Goal: Task Accomplishment & Management: Manage account settings

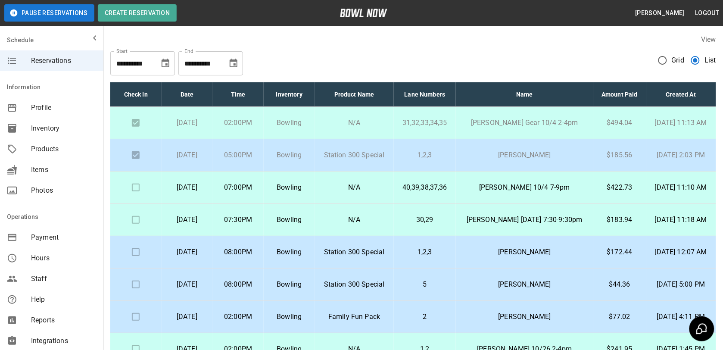
click at [529, 155] on p "[PERSON_NAME]" at bounding box center [525, 155] width 124 height 10
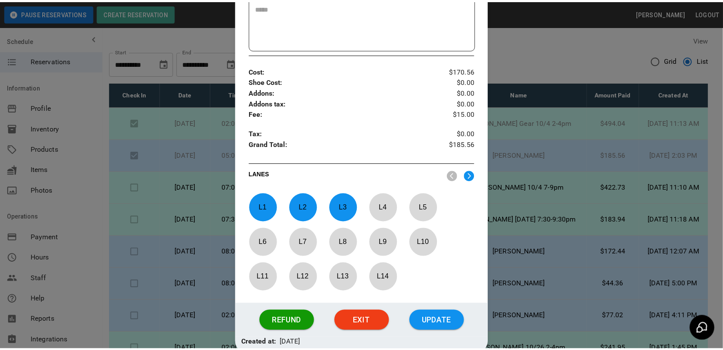
scroll to position [229, 0]
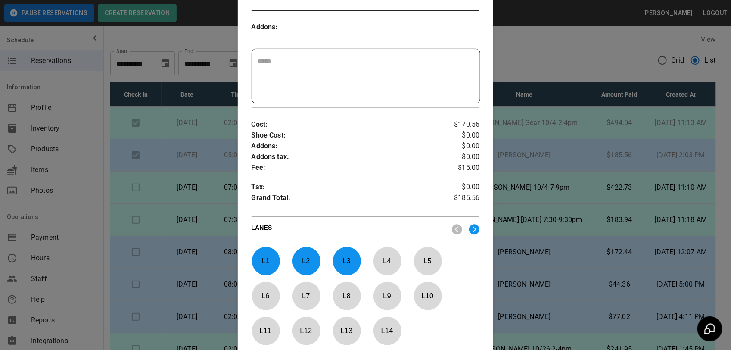
click at [564, 82] on div at bounding box center [365, 175] width 731 height 350
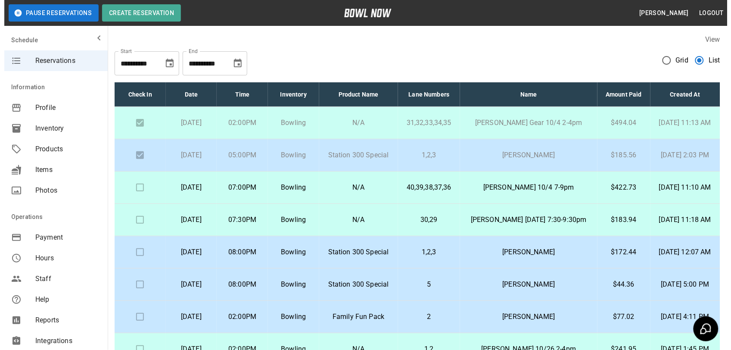
scroll to position [28, 0]
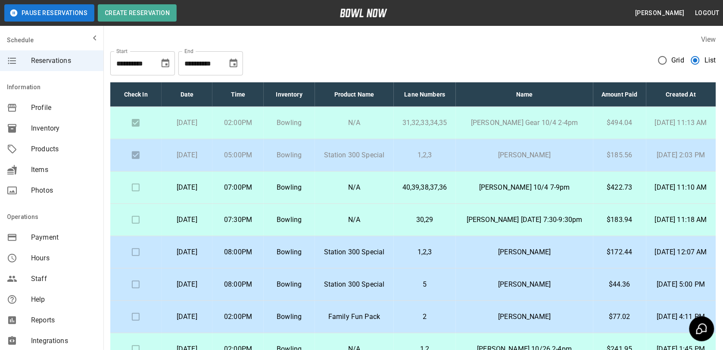
click at [481, 149] on td "[PERSON_NAME]" at bounding box center [524, 155] width 137 height 32
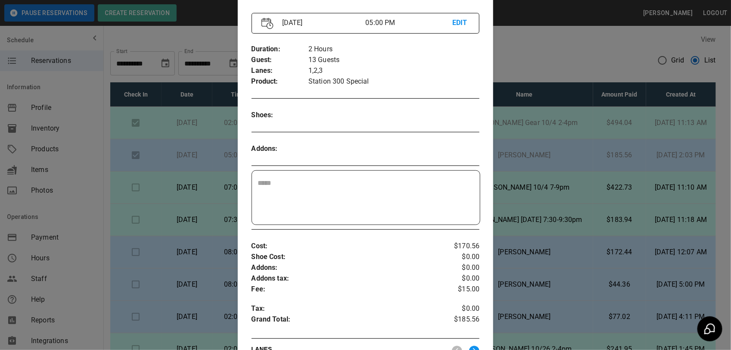
scroll to position [269, 0]
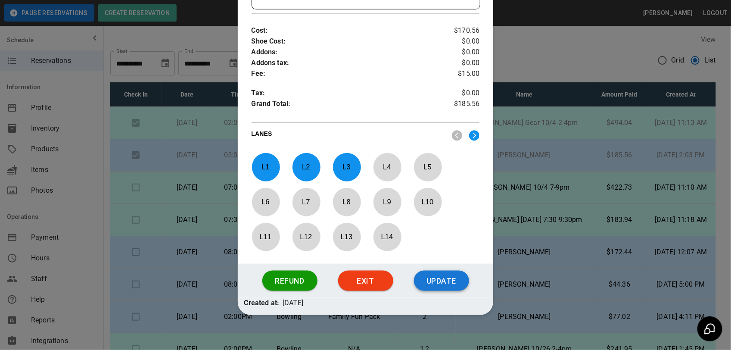
click at [436, 285] on button "Update" at bounding box center [441, 281] width 55 height 21
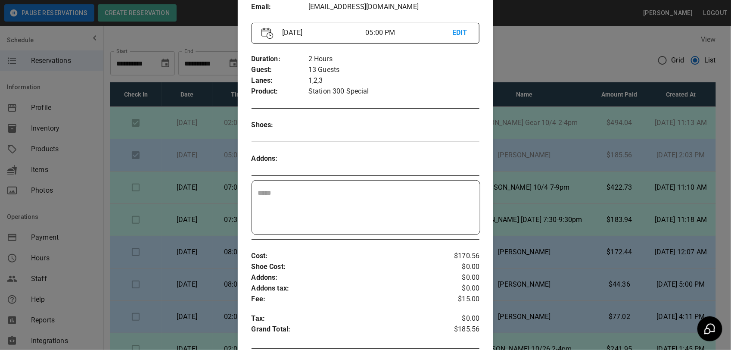
scroll to position [74, 0]
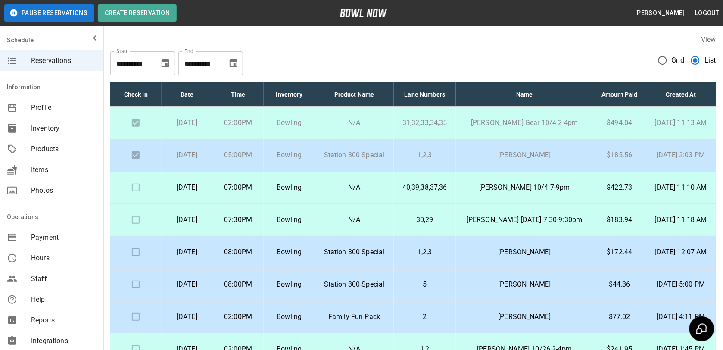
click at [572, 175] on td "[PERSON_NAME] 10/4 7-9pm" at bounding box center [524, 187] width 137 height 32
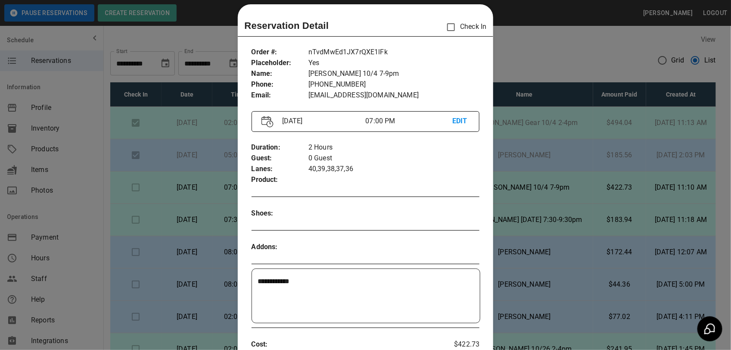
scroll to position [14, 0]
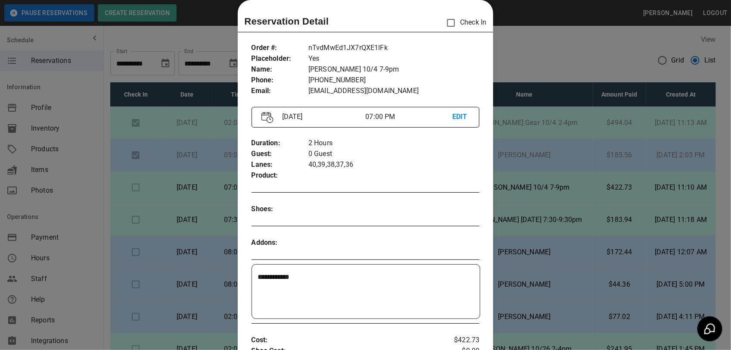
click at [530, 47] on div at bounding box center [365, 175] width 731 height 350
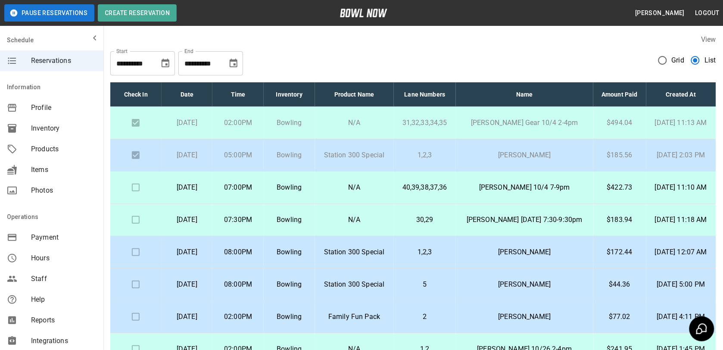
click at [495, 247] on p "[PERSON_NAME]" at bounding box center [525, 252] width 124 height 10
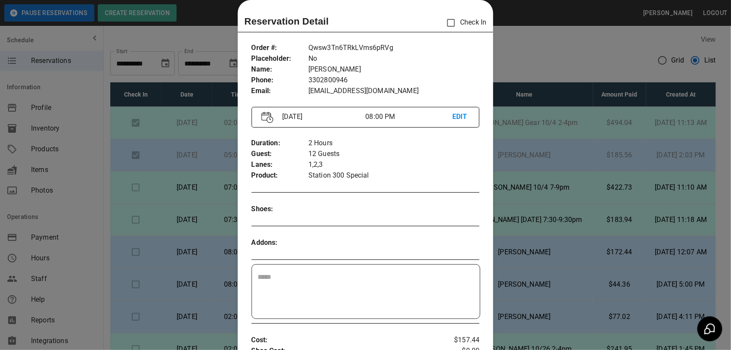
click at [511, 66] on div at bounding box center [365, 175] width 731 height 350
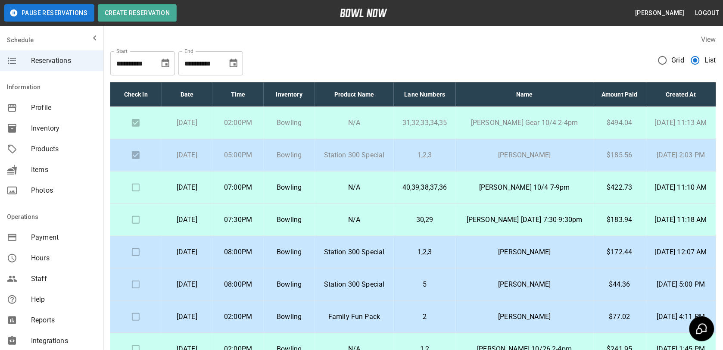
click at [481, 236] on td "[PERSON_NAME]" at bounding box center [524, 252] width 137 height 32
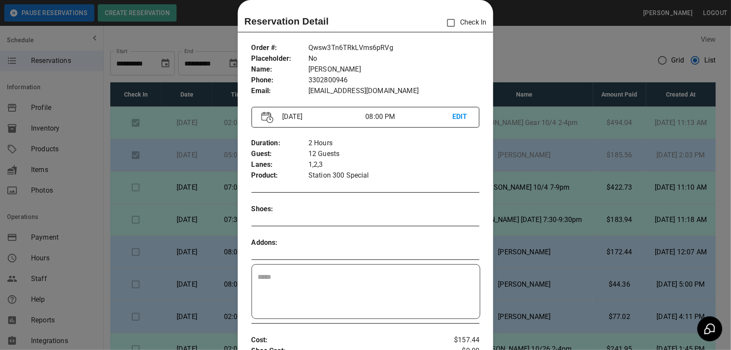
click at [503, 64] on div at bounding box center [365, 175] width 731 height 350
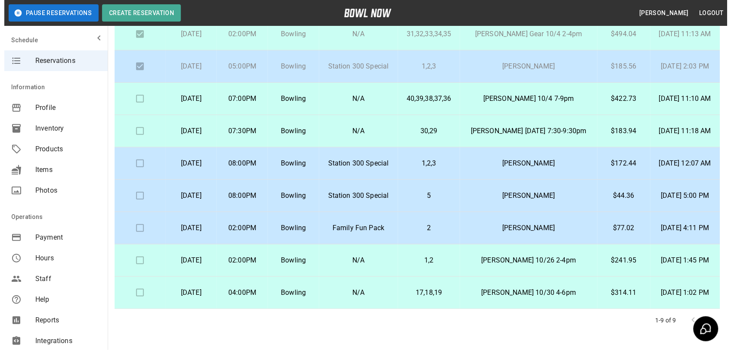
scroll to position [108, 0]
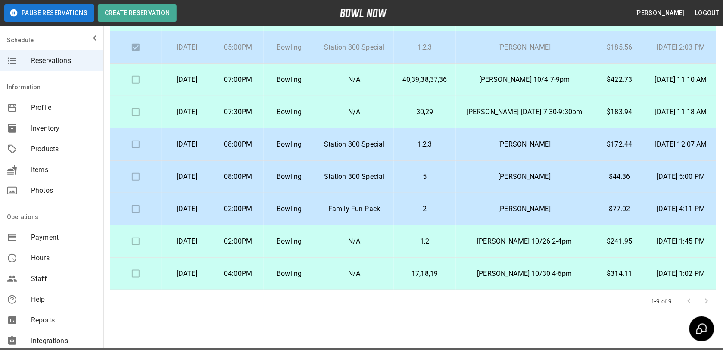
click at [500, 182] on p "[PERSON_NAME]" at bounding box center [525, 176] width 124 height 10
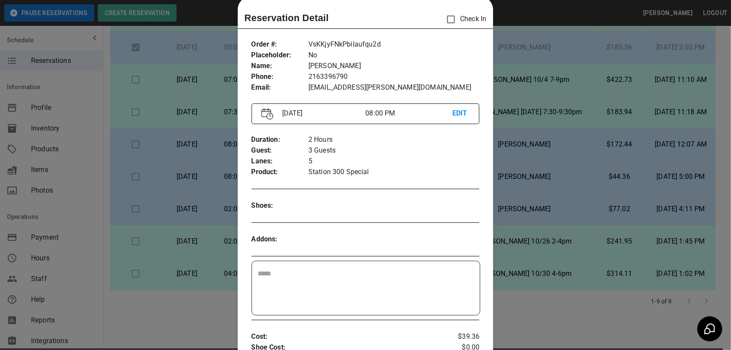
scroll to position [14, 0]
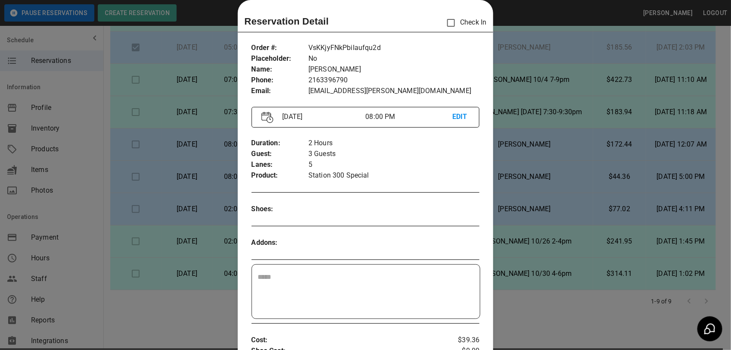
click at [580, 84] on div at bounding box center [365, 175] width 731 height 350
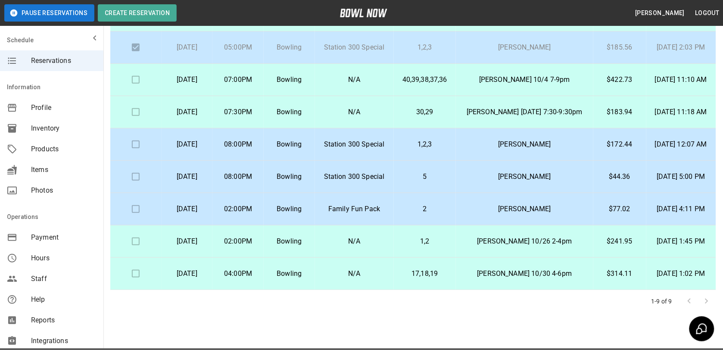
drag, startPoint x: 439, startPoint y: 115, endPoint x: 439, endPoint y: 132, distance: 16.8
click at [439, 128] on td "30,29" at bounding box center [425, 112] width 62 height 32
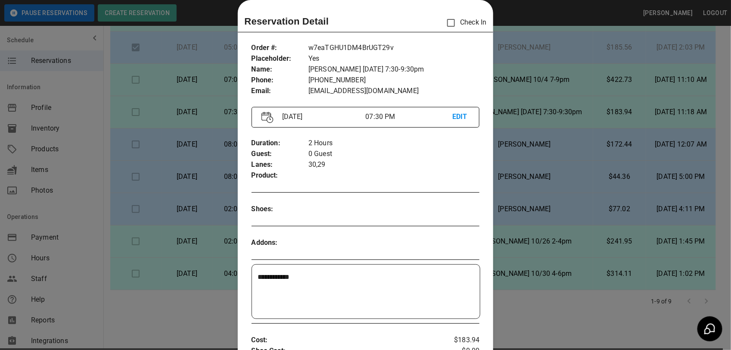
click at [509, 48] on div at bounding box center [365, 175] width 731 height 350
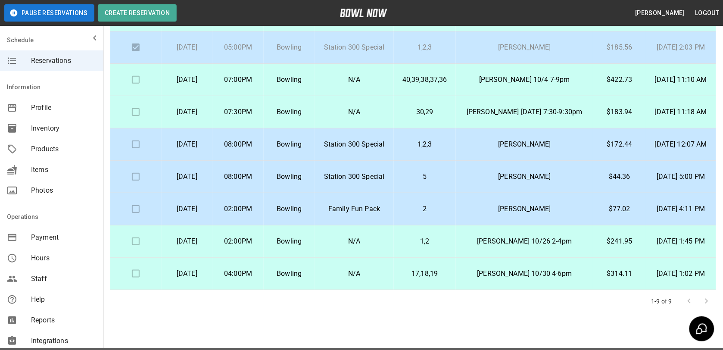
click at [426, 128] on td "30,29" at bounding box center [425, 112] width 62 height 32
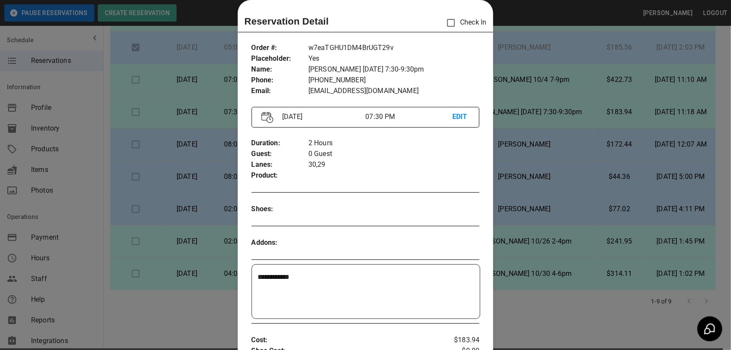
click at [608, 98] on div at bounding box center [365, 175] width 731 height 350
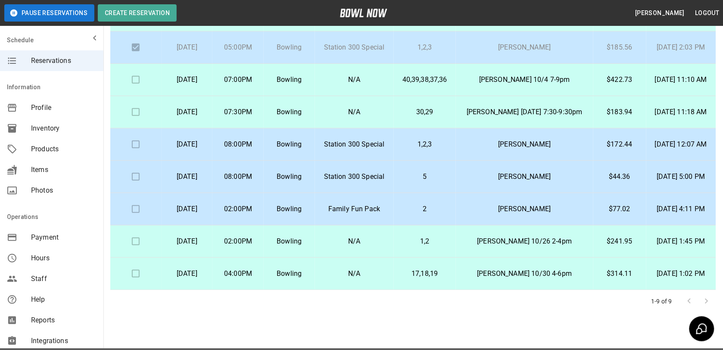
click at [453, 96] on td "40,39,38,37,36" at bounding box center [425, 80] width 62 height 32
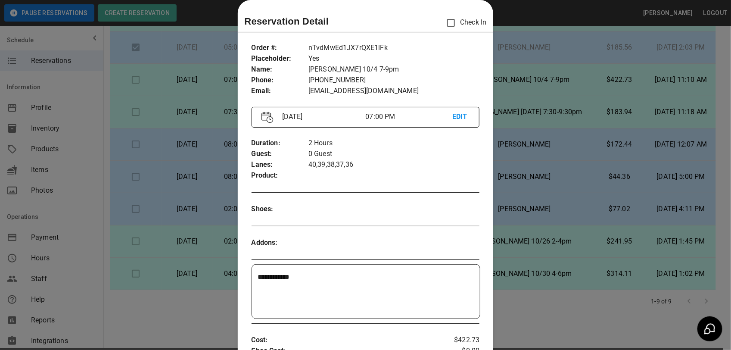
click at [564, 62] on div at bounding box center [365, 175] width 731 height 350
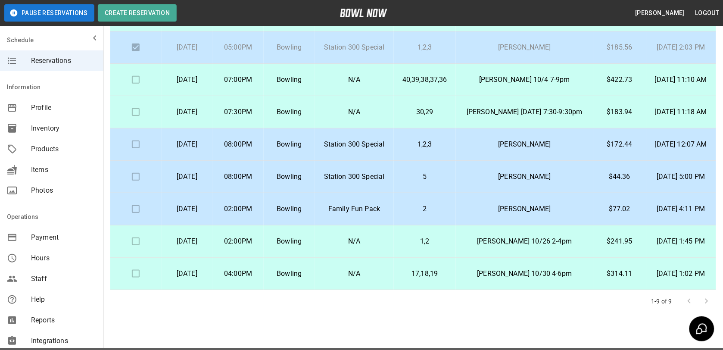
click at [442, 193] on td "5" at bounding box center [425, 177] width 62 height 32
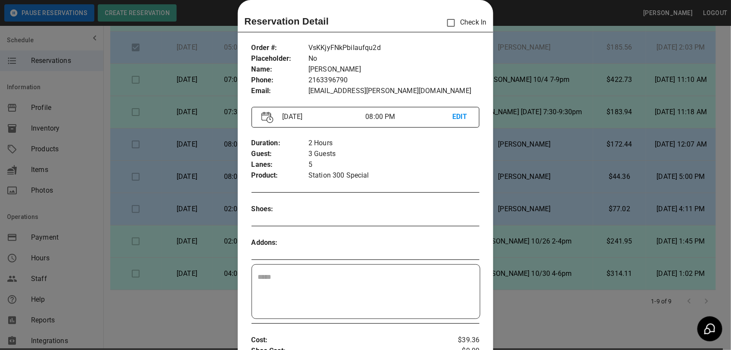
click at [515, 81] on div at bounding box center [365, 175] width 731 height 350
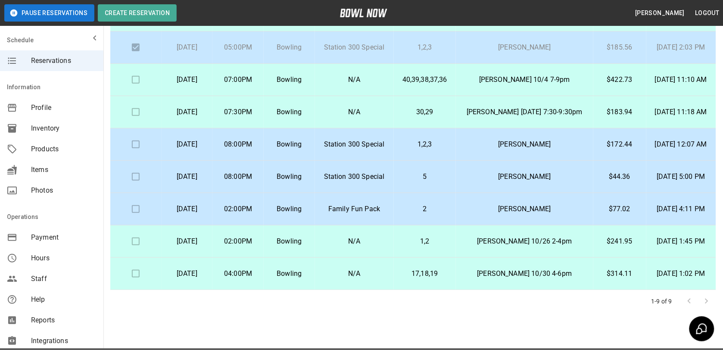
click at [383, 214] on p "Family Fun Pack" at bounding box center [354, 209] width 65 height 10
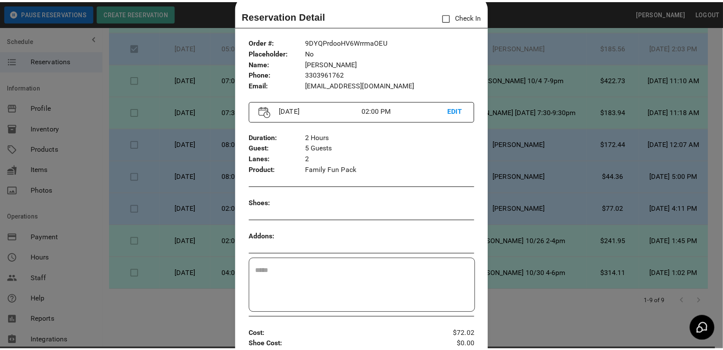
scroll to position [0, 0]
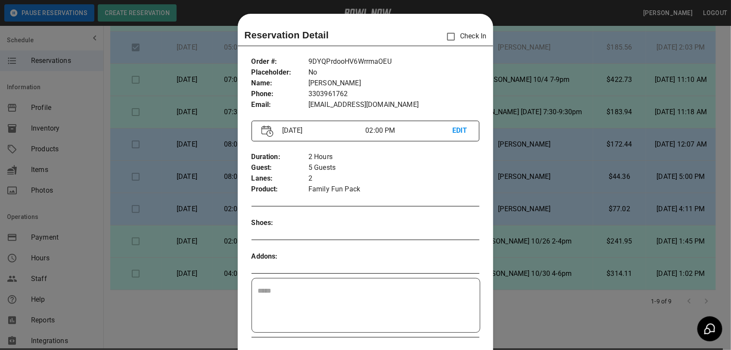
click at [530, 69] on div at bounding box center [365, 175] width 731 height 350
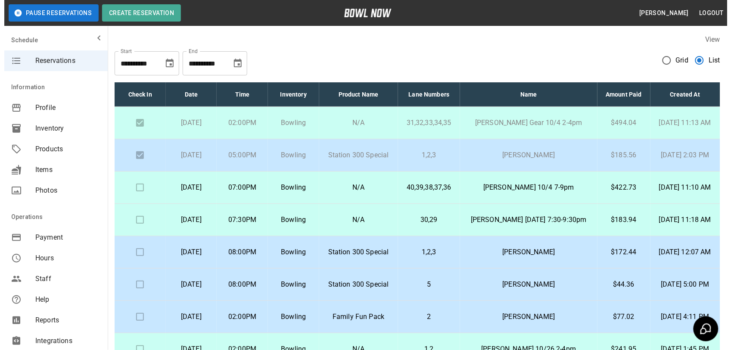
scroll to position [28, 0]
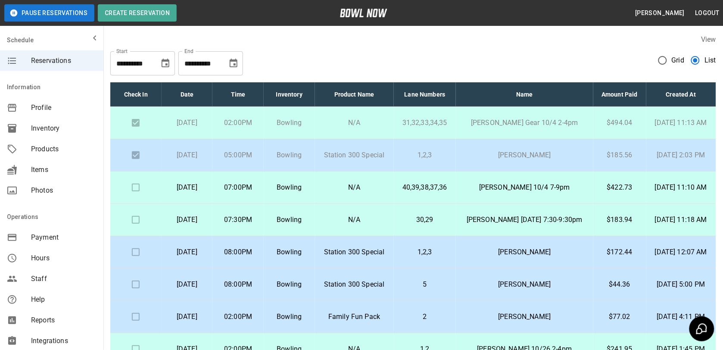
click at [568, 182] on p "[PERSON_NAME] 10/4 7-9pm" at bounding box center [525, 187] width 124 height 10
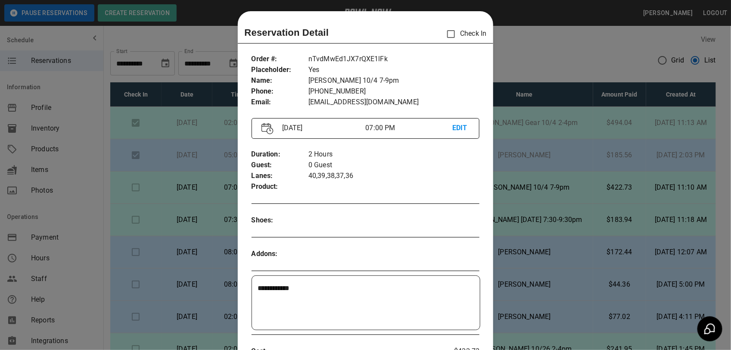
scroll to position [0, 0]
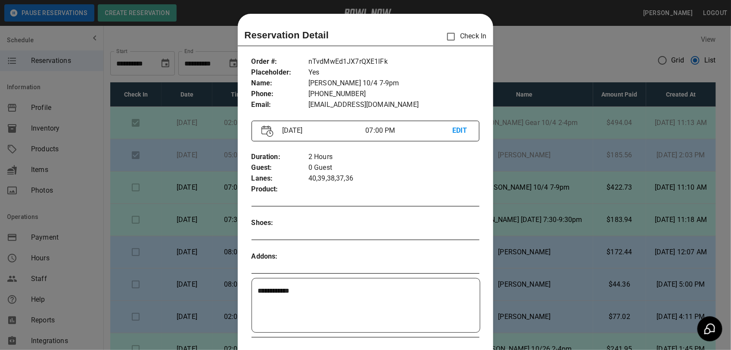
click at [571, 37] on div at bounding box center [365, 175] width 731 height 350
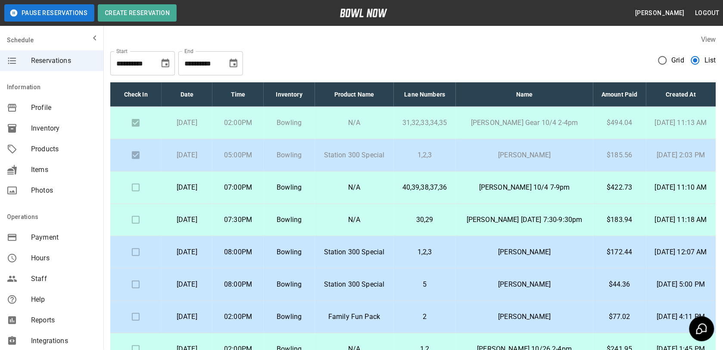
click at [523, 247] on p "[PERSON_NAME]" at bounding box center [525, 252] width 124 height 10
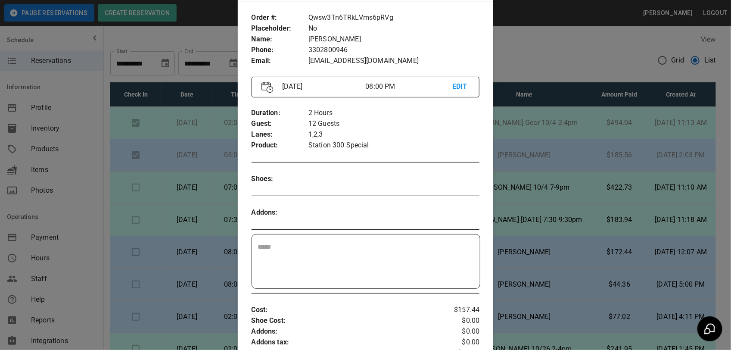
scroll to position [14, 0]
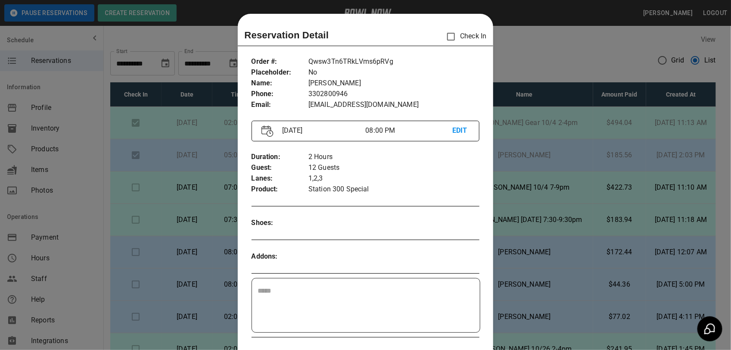
click at [552, 59] on div at bounding box center [365, 175] width 731 height 350
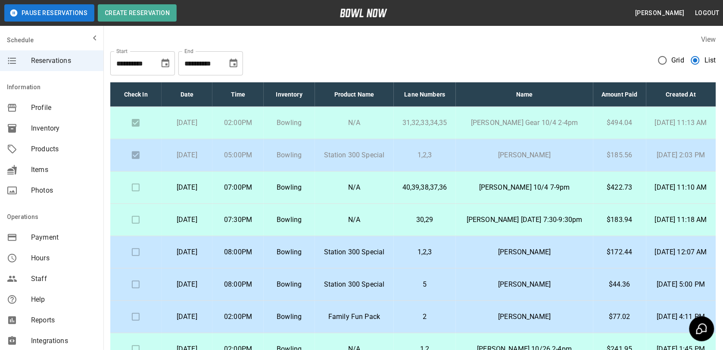
click at [511, 182] on p "[PERSON_NAME] 10/4 7-9pm" at bounding box center [525, 187] width 124 height 10
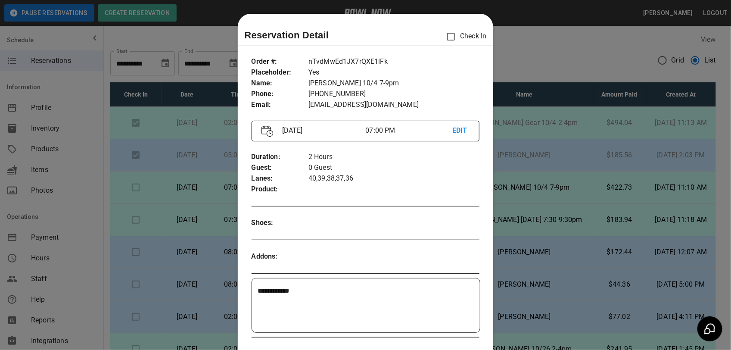
scroll to position [14, 0]
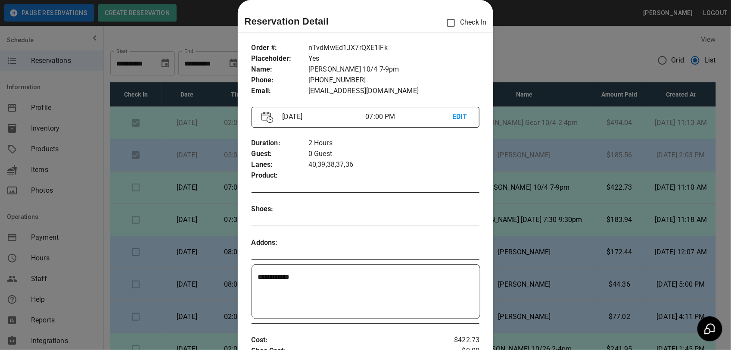
click at [576, 156] on div at bounding box center [365, 175] width 731 height 350
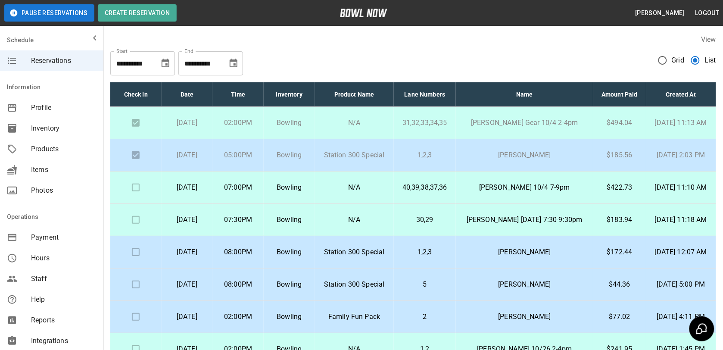
click at [472, 174] on td "[PERSON_NAME] 10/4 7-9pm" at bounding box center [524, 187] width 137 height 32
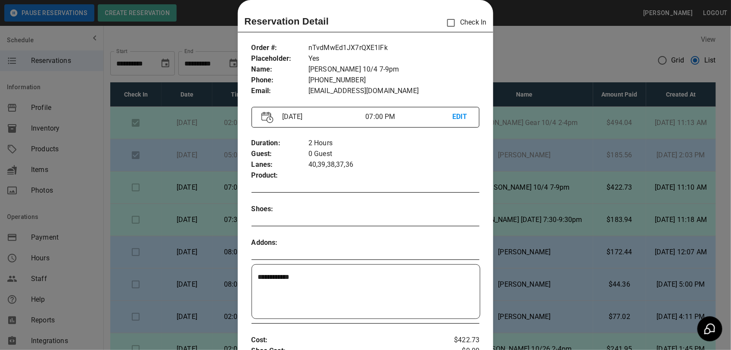
click at [526, 167] on div at bounding box center [365, 175] width 731 height 350
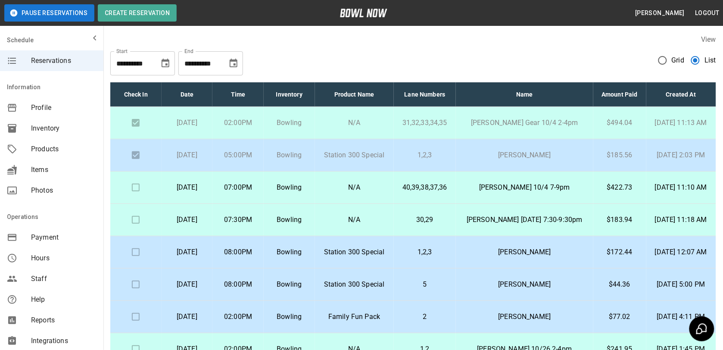
click at [513, 250] on p "[PERSON_NAME]" at bounding box center [525, 252] width 124 height 10
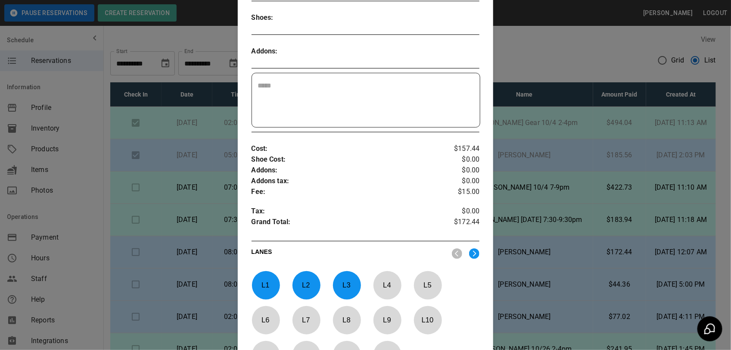
scroll to position [229, 0]
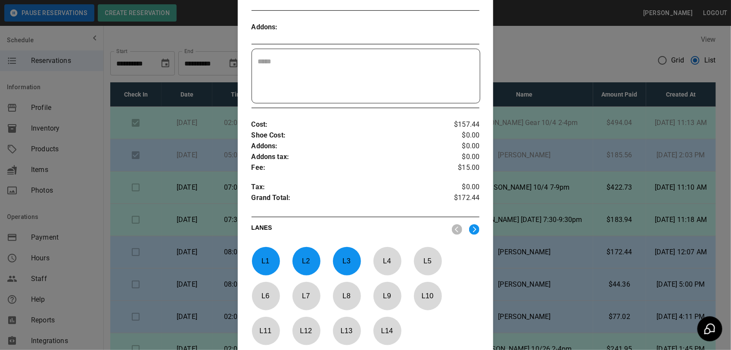
click at [524, 121] on div at bounding box center [365, 175] width 731 height 350
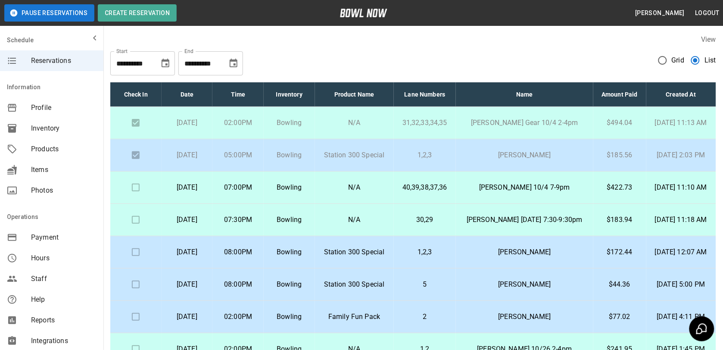
click at [483, 215] on p "[PERSON_NAME] [DATE] 7:30-9:30pm" at bounding box center [525, 220] width 124 height 10
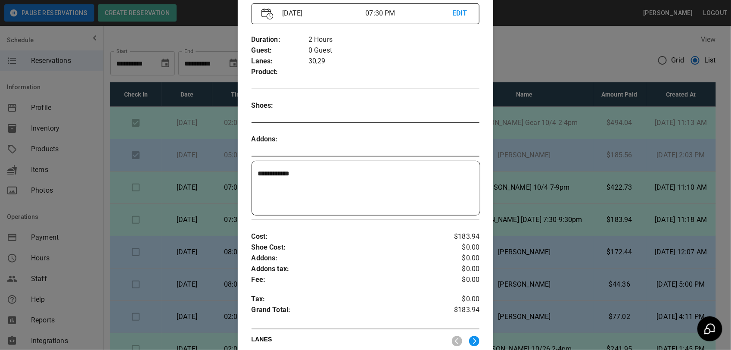
scroll to position [63, 0]
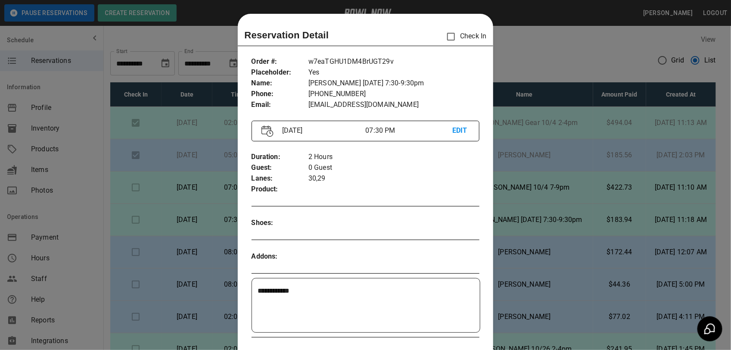
click at [552, 111] on div at bounding box center [365, 175] width 731 height 350
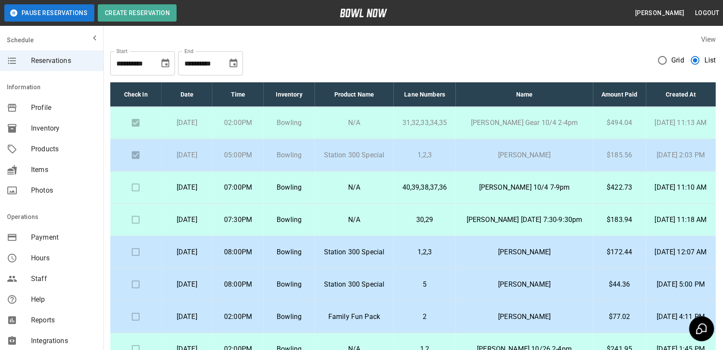
click at [543, 215] on p "[PERSON_NAME] [DATE] 7:30-9:30pm" at bounding box center [525, 220] width 124 height 10
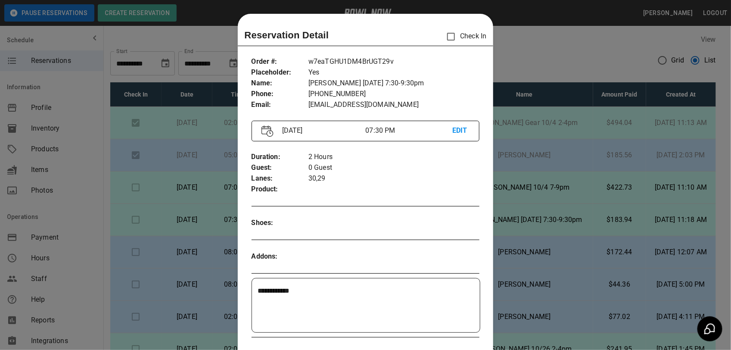
scroll to position [14, 0]
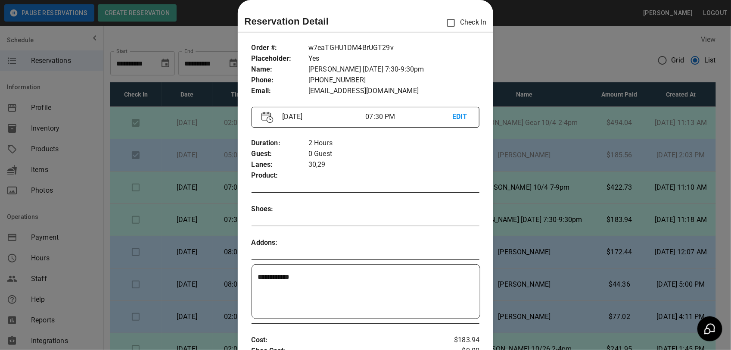
click at [550, 149] on div at bounding box center [365, 175] width 731 height 350
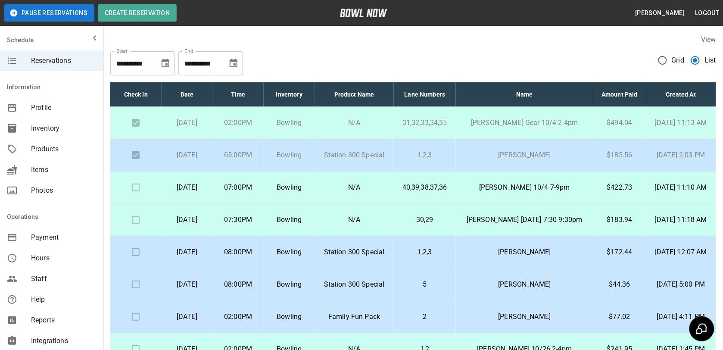
click at [537, 150] on p "[PERSON_NAME]" at bounding box center [525, 155] width 124 height 10
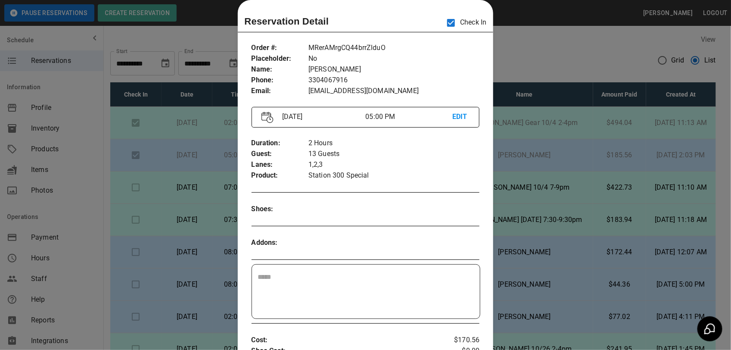
click at [584, 93] on div at bounding box center [365, 175] width 731 height 350
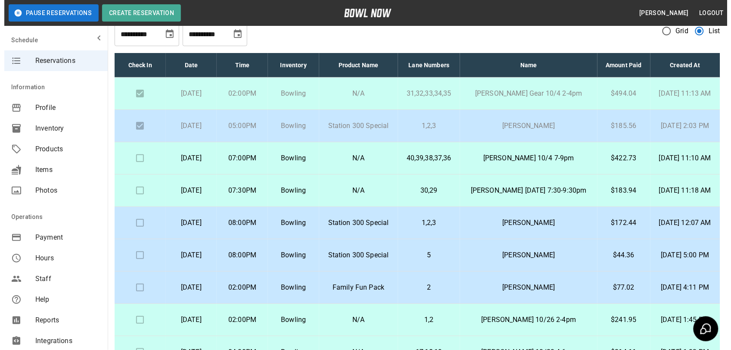
scroll to position [54, 0]
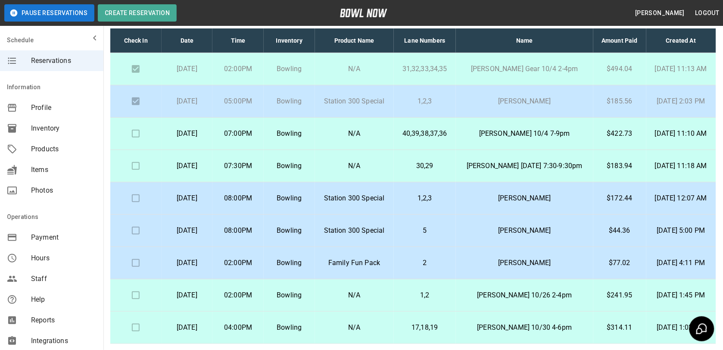
click at [472, 203] on td "[PERSON_NAME]" at bounding box center [524, 198] width 137 height 32
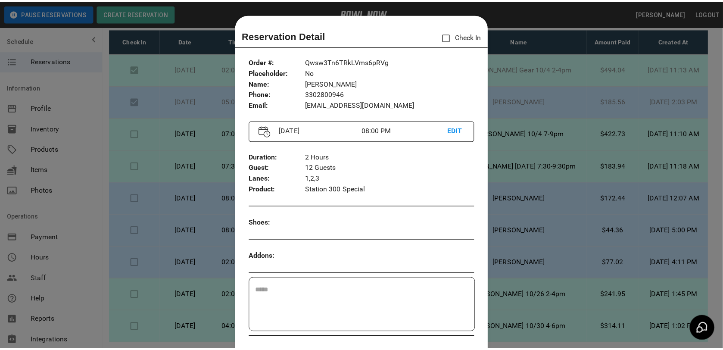
scroll to position [14, 0]
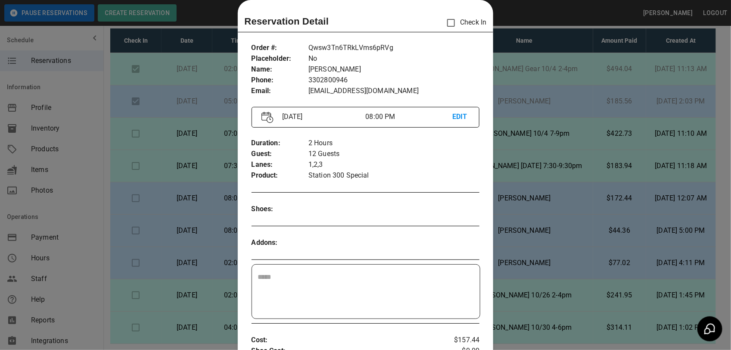
click at [548, 55] on div at bounding box center [365, 175] width 731 height 350
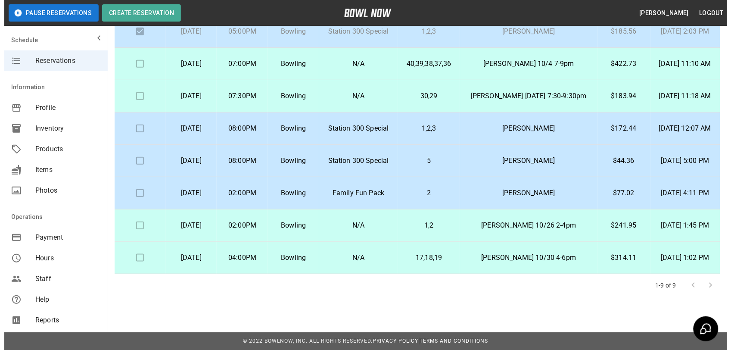
scroll to position [127, 0]
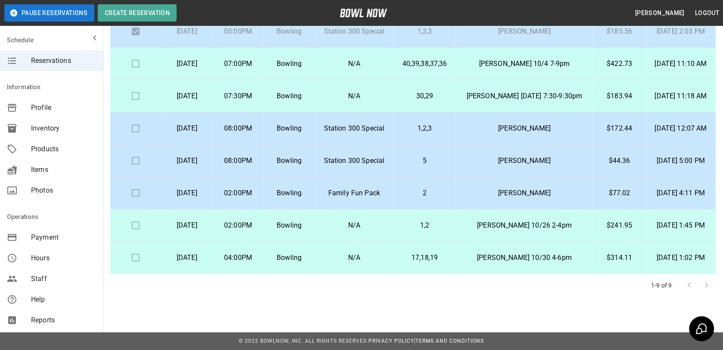
click at [456, 221] on td "1,2" at bounding box center [425, 225] width 62 height 32
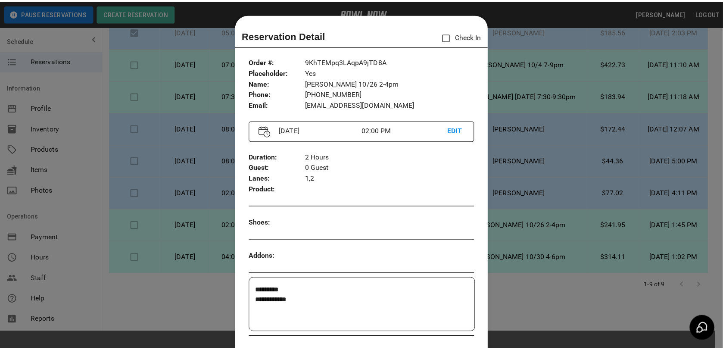
scroll to position [14, 0]
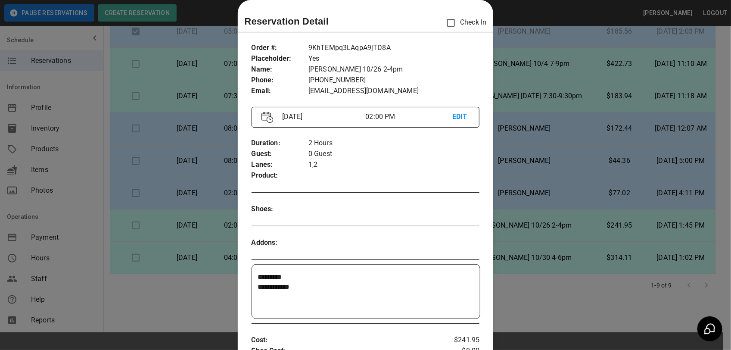
click at [533, 78] on div at bounding box center [365, 175] width 731 height 350
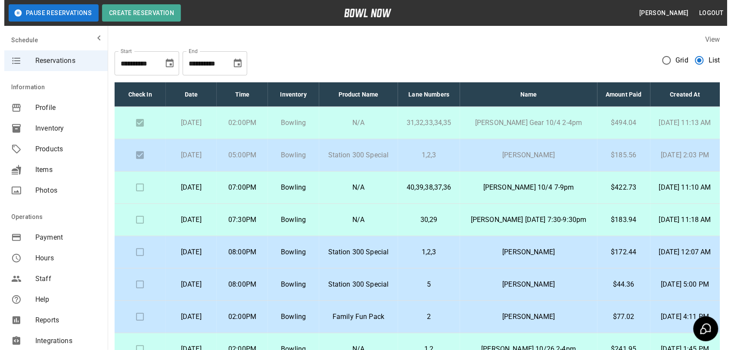
scroll to position [0, 0]
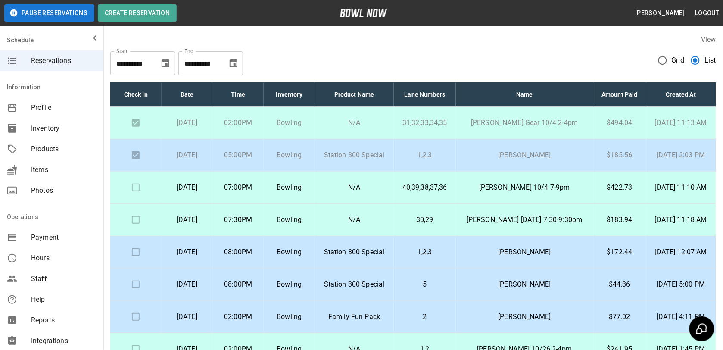
click at [478, 139] on td "[PERSON_NAME] Gear 10/4 2-4pm" at bounding box center [524, 123] width 137 height 32
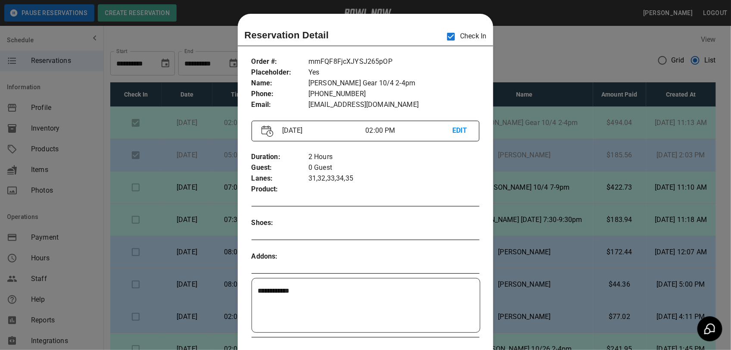
click at [651, 52] on div at bounding box center [365, 175] width 731 height 350
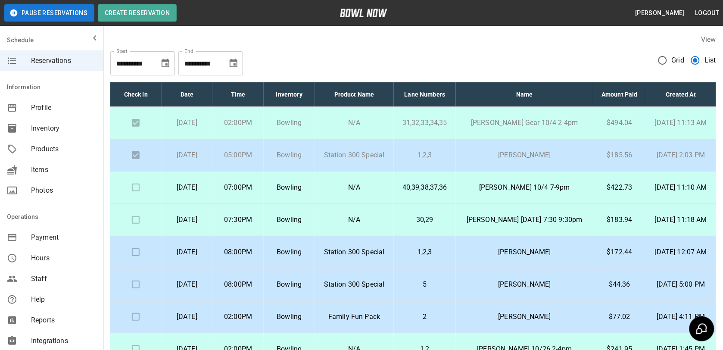
click at [522, 139] on td "[PERSON_NAME] Gear 10/4 2-4pm" at bounding box center [524, 123] width 137 height 32
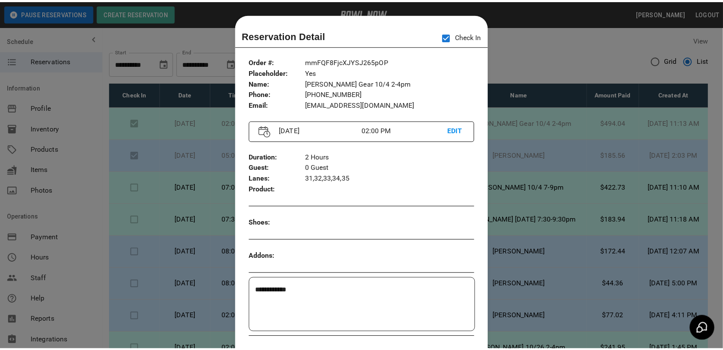
scroll to position [14, 0]
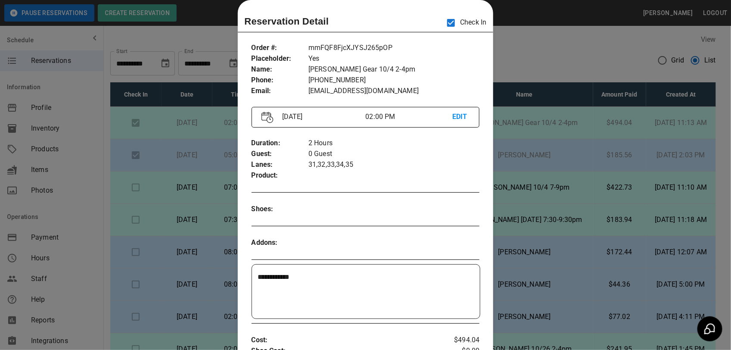
click at [571, 61] on div at bounding box center [365, 175] width 731 height 350
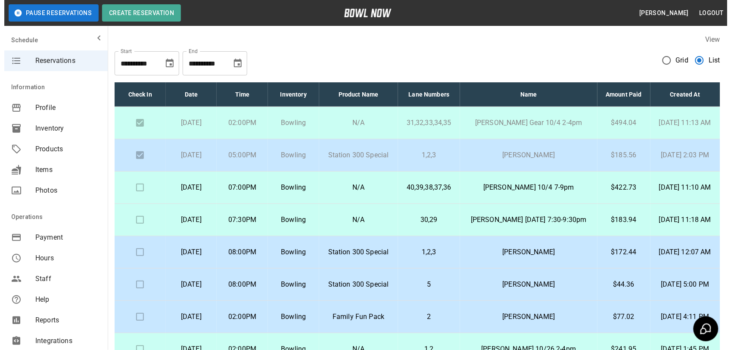
scroll to position [28, 0]
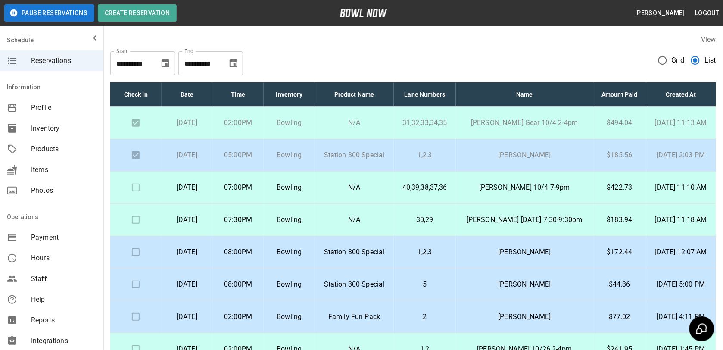
click at [442, 171] on td "40,39,38,37,36" at bounding box center [425, 187] width 62 height 32
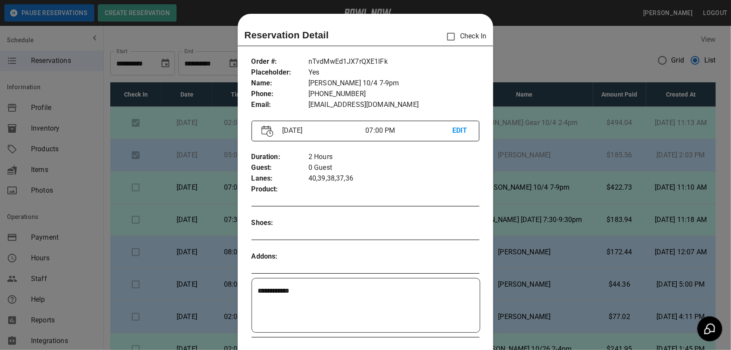
scroll to position [14, 0]
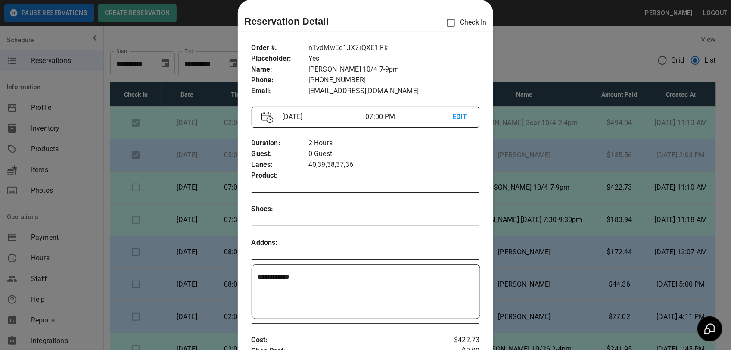
click at [527, 175] on div at bounding box center [365, 175] width 731 height 350
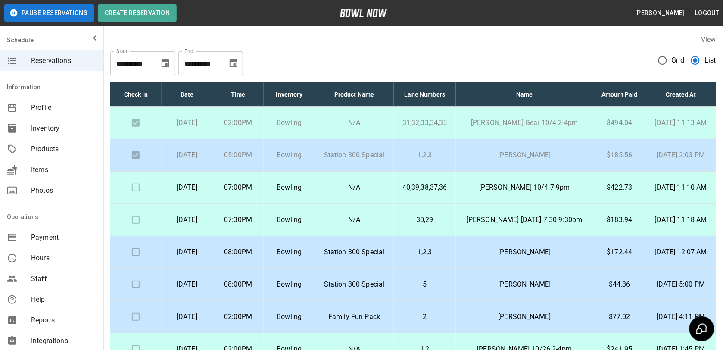
click at [498, 182] on p "[PERSON_NAME] 10/4 7-9pm" at bounding box center [525, 187] width 124 height 10
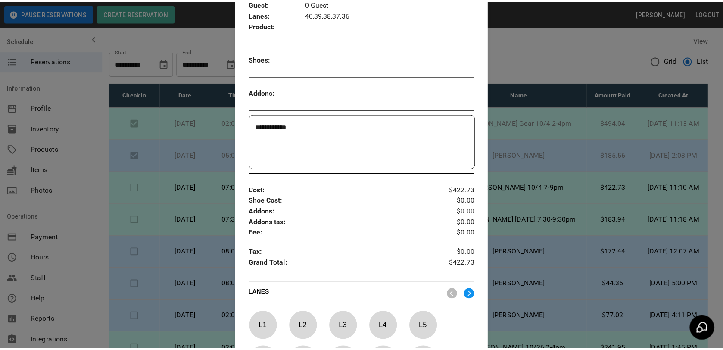
scroll to position [175, 0]
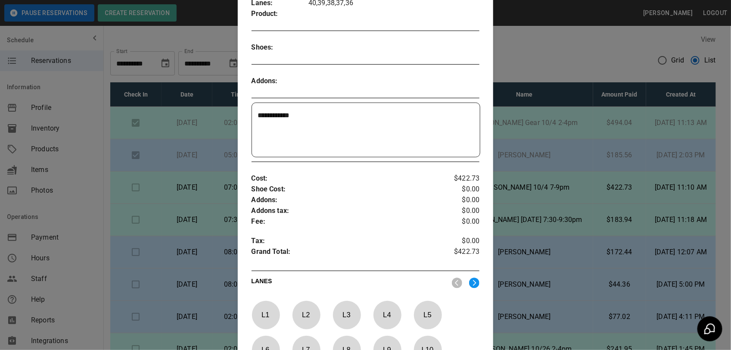
click at [584, 149] on div at bounding box center [365, 175] width 731 height 350
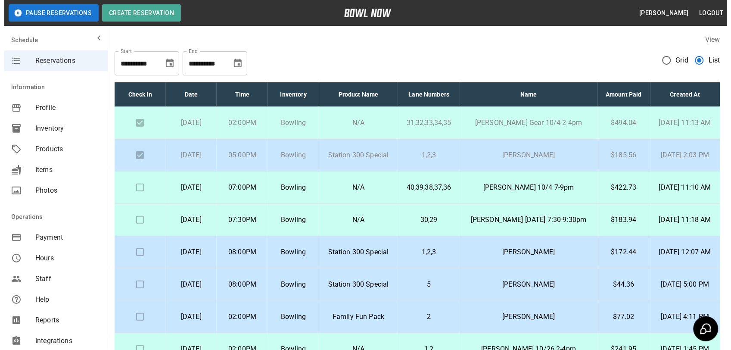
scroll to position [0, 0]
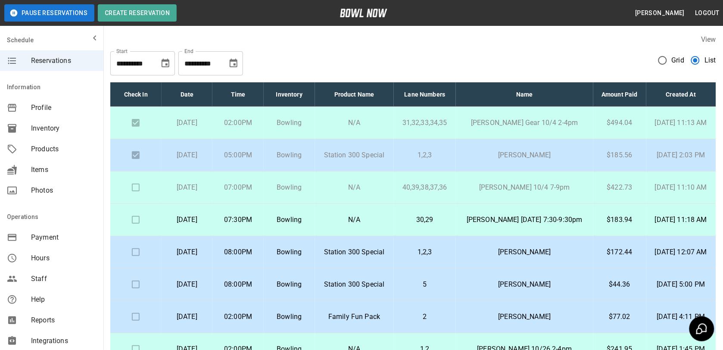
click at [135, 204] on td at bounding box center [135, 187] width 51 height 32
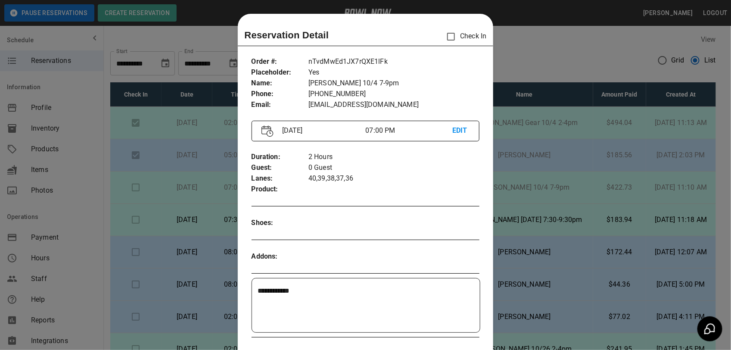
scroll to position [14, 0]
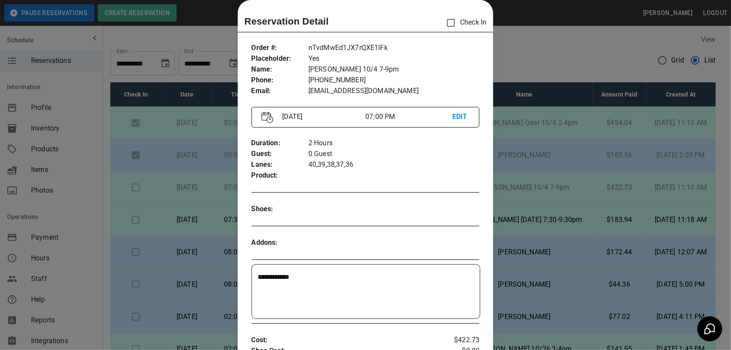
click at [135, 206] on div at bounding box center [365, 175] width 731 height 350
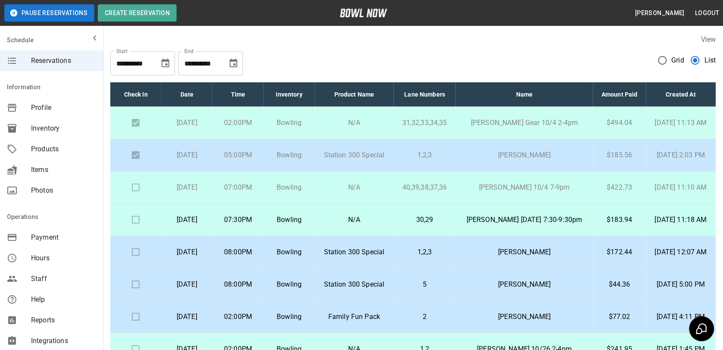
click at [131, 203] on td at bounding box center [135, 187] width 51 height 32
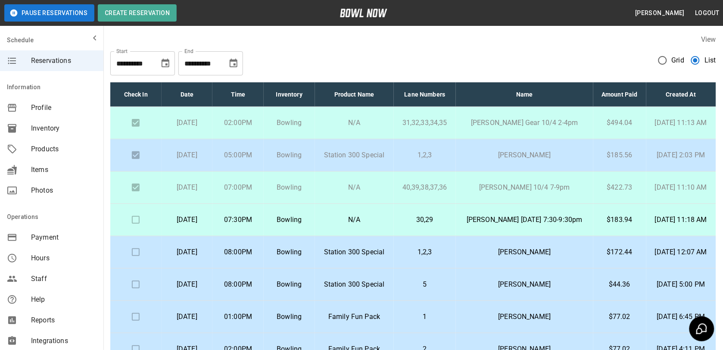
click at [544, 199] on td "[PERSON_NAME] 10/4 7-9pm" at bounding box center [524, 187] width 137 height 32
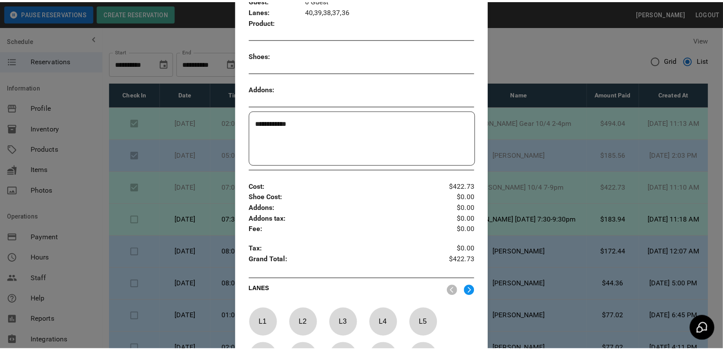
scroll to position [171, 0]
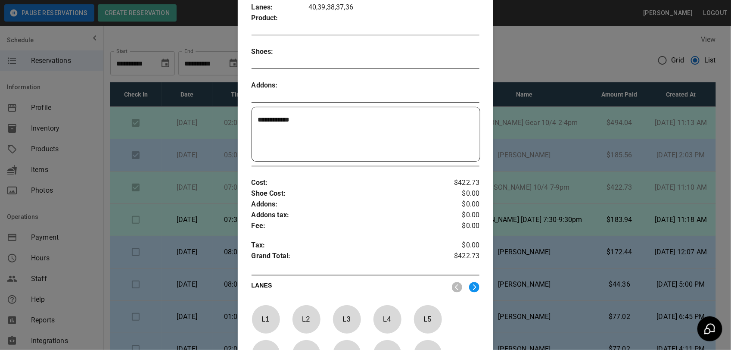
click at [578, 59] on div at bounding box center [365, 175] width 731 height 350
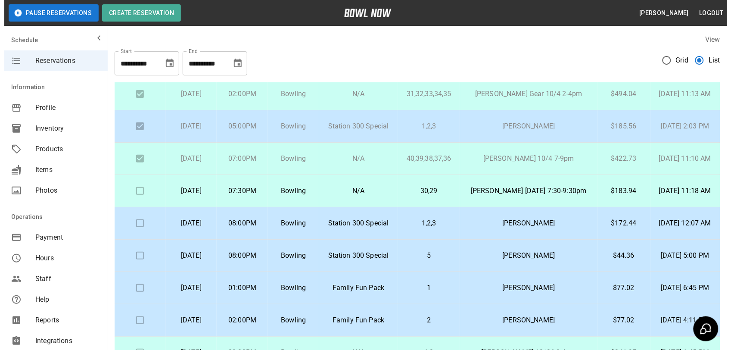
scroll to position [54, 0]
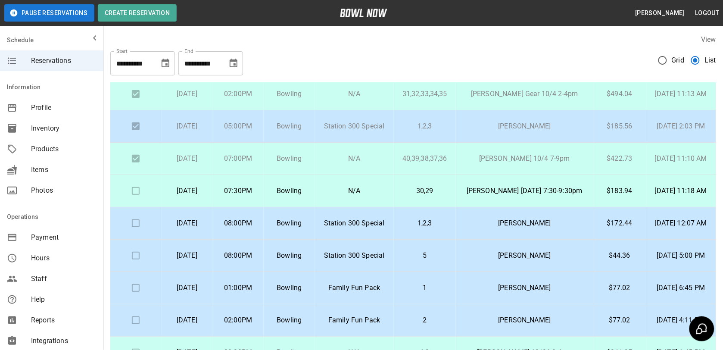
click at [452, 214] on td "1,2,3" at bounding box center [425, 223] width 62 height 32
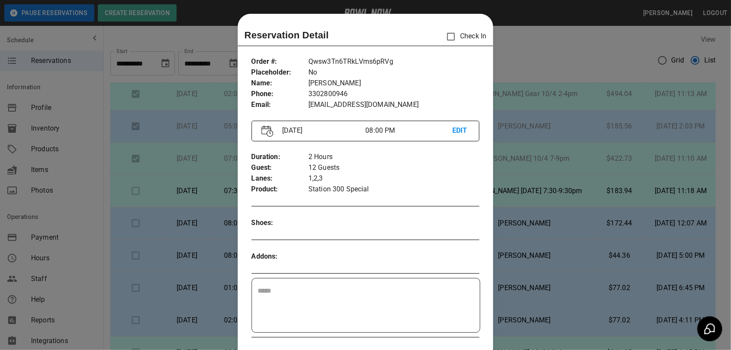
scroll to position [14, 0]
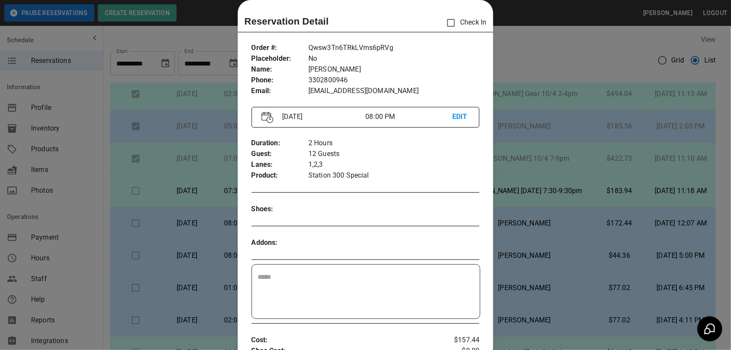
click at [492, 49] on div at bounding box center [365, 175] width 731 height 350
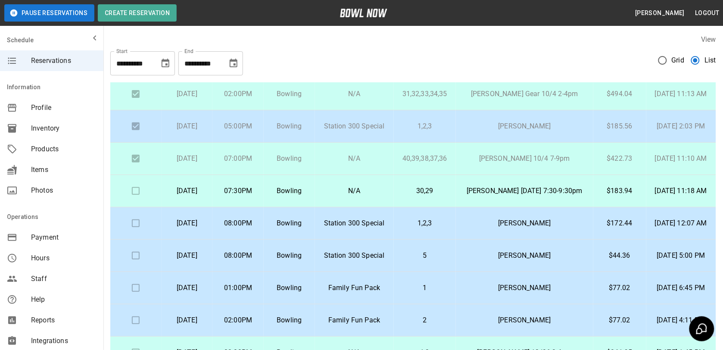
click at [494, 186] on p "[PERSON_NAME] [DATE] 7:30-9:30pm" at bounding box center [525, 191] width 124 height 10
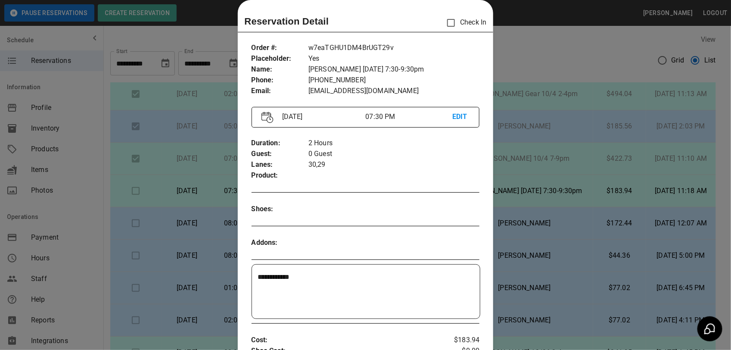
click at [510, 82] on div at bounding box center [365, 175] width 731 height 350
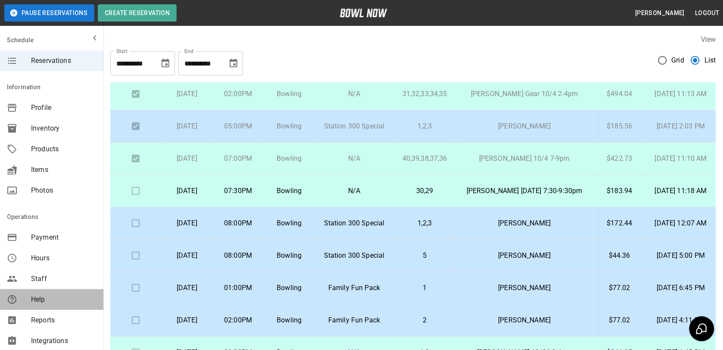
click at [62, 301] on span "Help" at bounding box center [63, 299] width 65 height 10
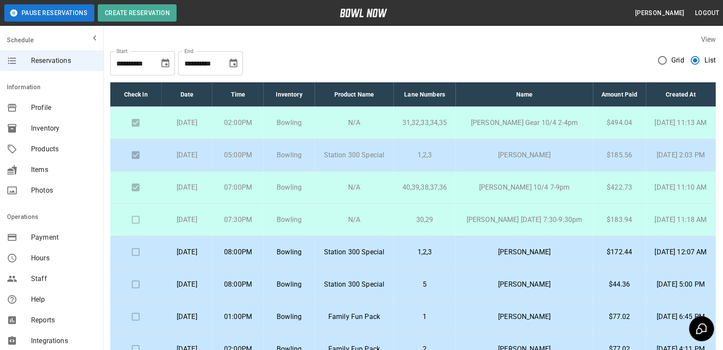
click at [543, 225] on p "[PERSON_NAME] [DATE] 7:30-9:30pm" at bounding box center [525, 220] width 124 height 10
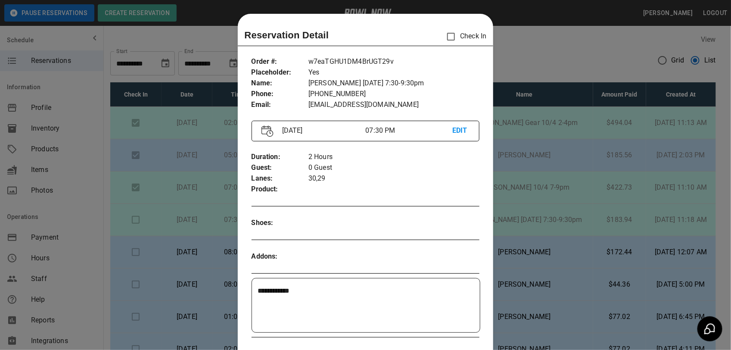
scroll to position [14, 0]
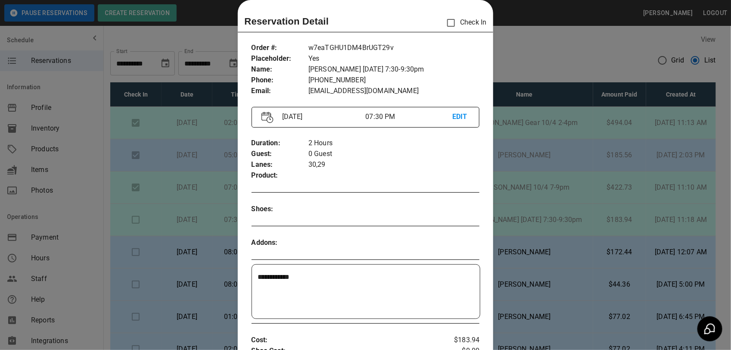
click at [544, 241] on div at bounding box center [365, 175] width 731 height 350
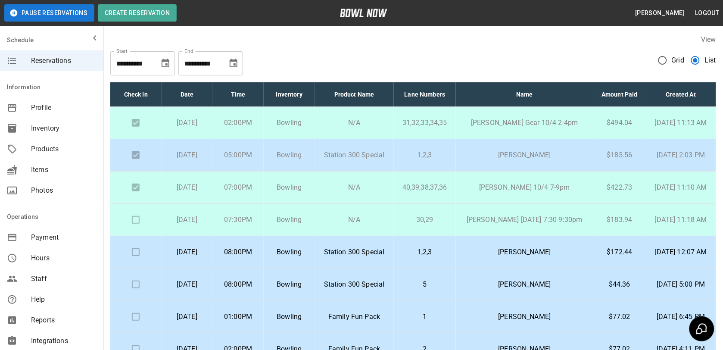
click at [524, 225] on p "[PERSON_NAME] [DATE] 7:30-9:30pm" at bounding box center [525, 220] width 124 height 10
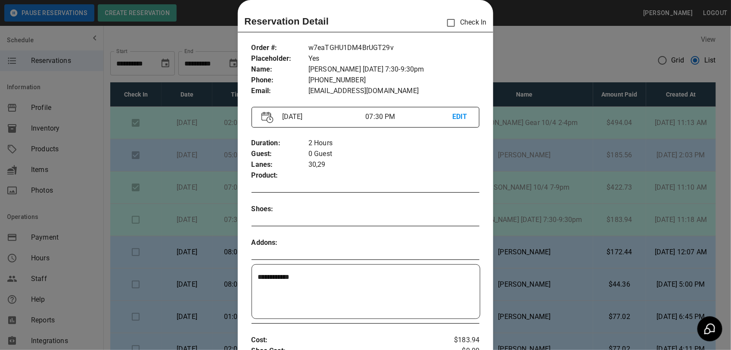
click at [524, 238] on div at bounding box center [365, 175] width 731 height 350
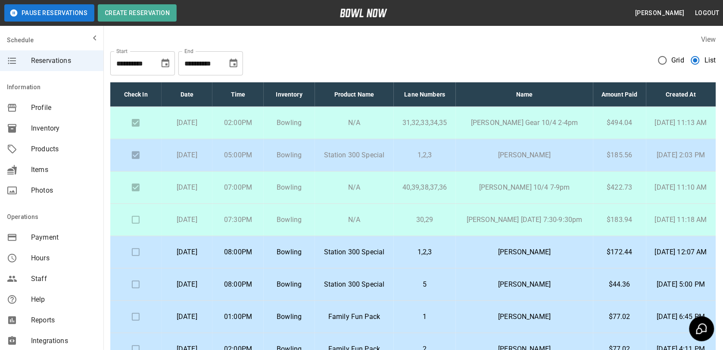
click at [692, 225] on p "[DATE] 11:18 AM" at bounding box center [681, 220] width 56 height 10
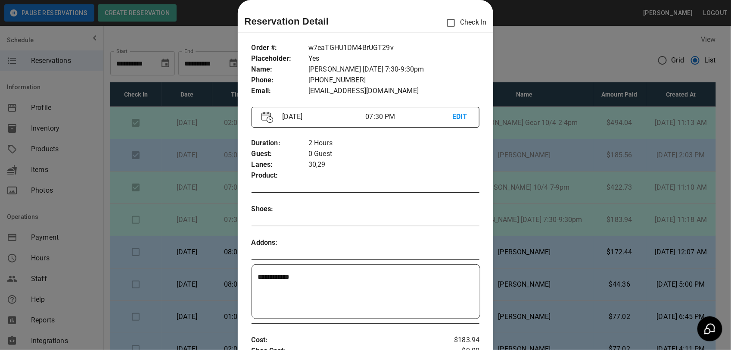
click at [692, 232] on div at bounding box center [365, 175] width 731 height 350
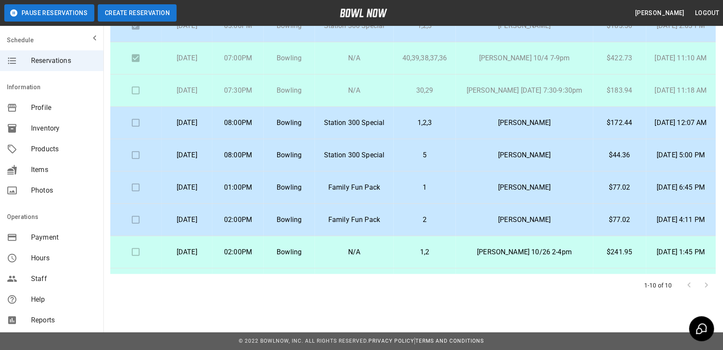
scroll to position [0, 0]
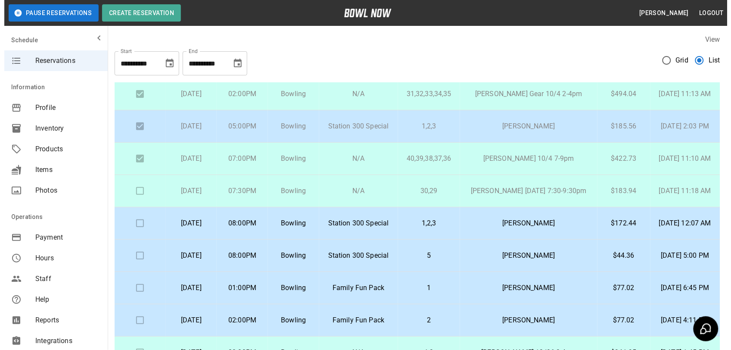
scroll to position [61, 0]
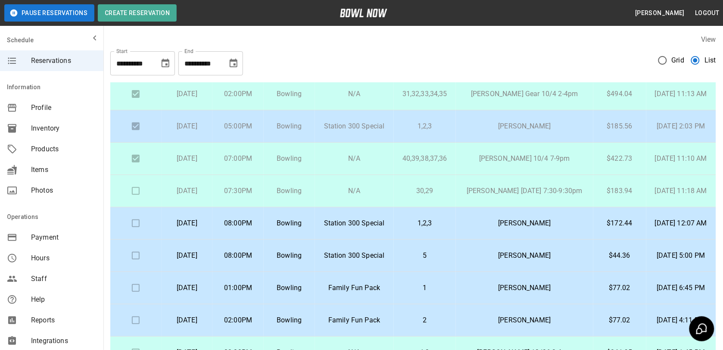
click at [600, 218] on p "$172.44" at bounding box center [619, 223] width 39 height 10
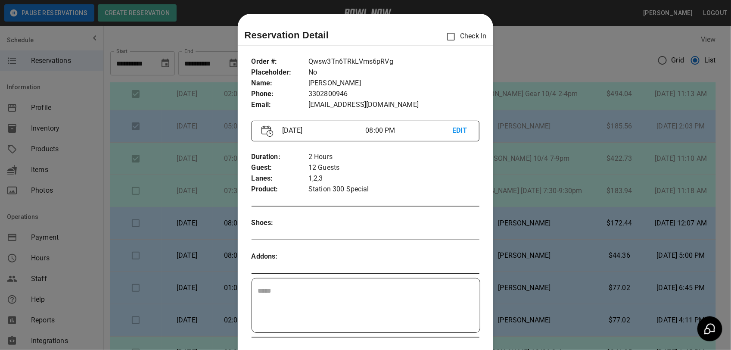
scroll to position [14, 0]
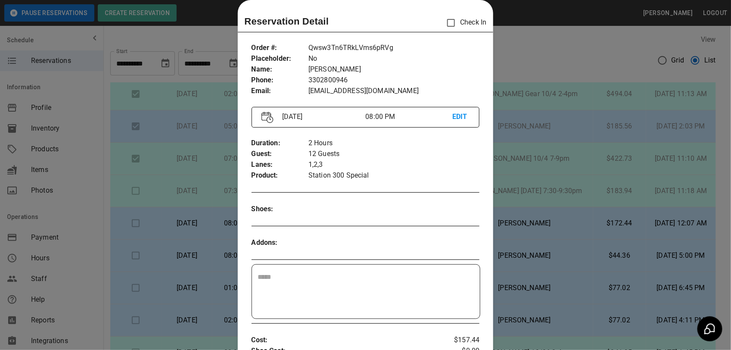
click at [597, 215] on div at bounding box center [365, 175] width 731 height 350
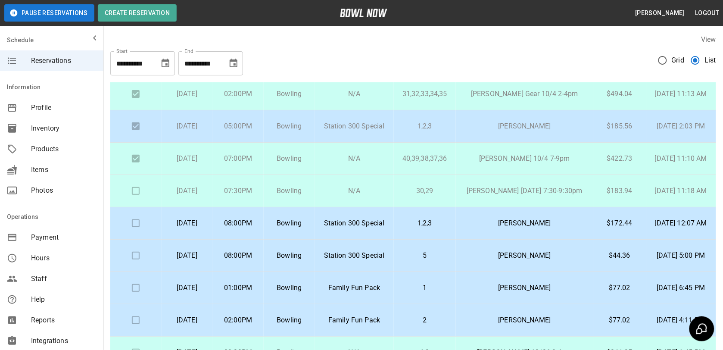
click at [291, 224] on td "Bowling" at bounding box center [289, 223] width 51 height 32
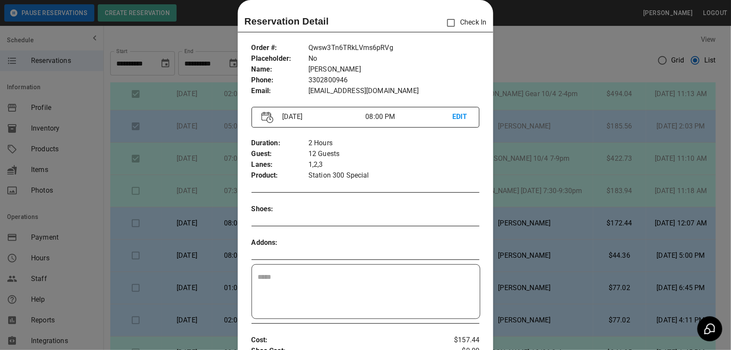
click at [559, 231] on div at bounding box center [365, 175] width 731 height 350
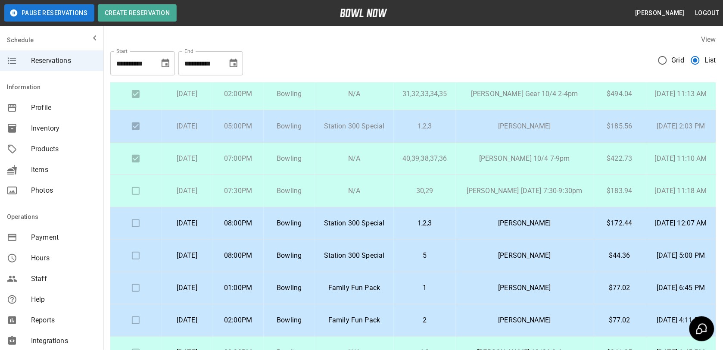
click at [134, 177] on td at bounding box center [135, 191] width 51 height 32
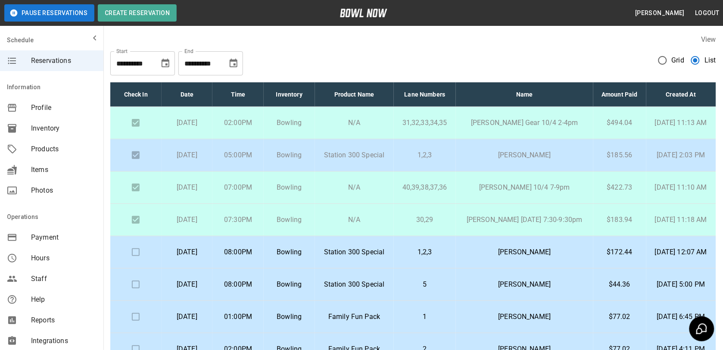
click at [505, 257] on p "[PERSON_NAME]" at bounding box center [525, 252] width 124 height 10
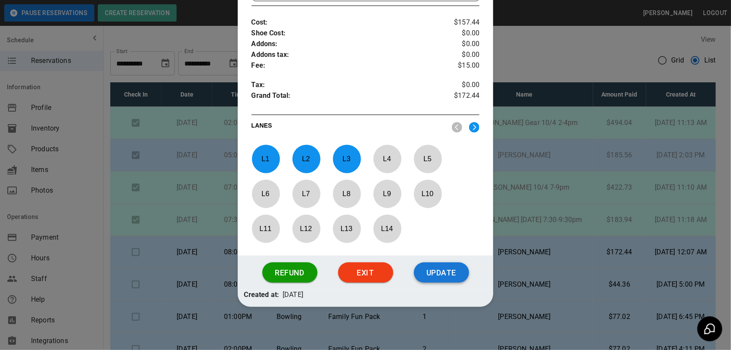
click at [447, 274] on button "Update" at bounding box center [441, 272] width 55 height 21
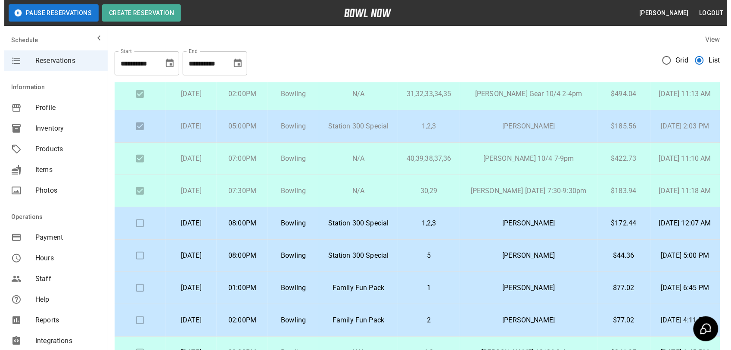
scroll to position [61, 0]
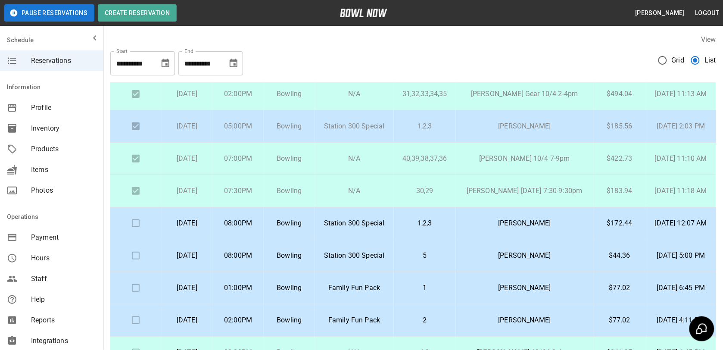
click at [299, 218] on p "Bowling" at bounding box center [289, 223] width 37 height 10
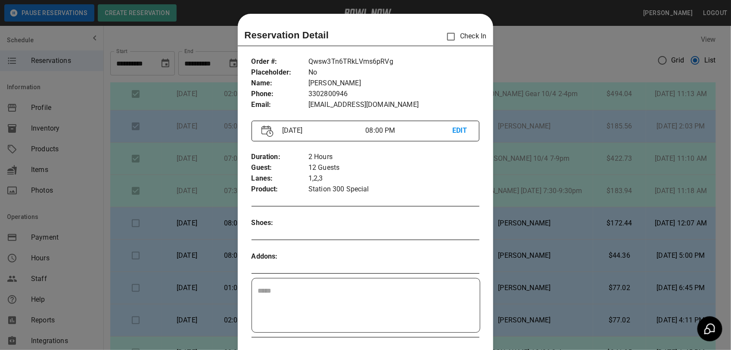
scroll to position [14, 0]
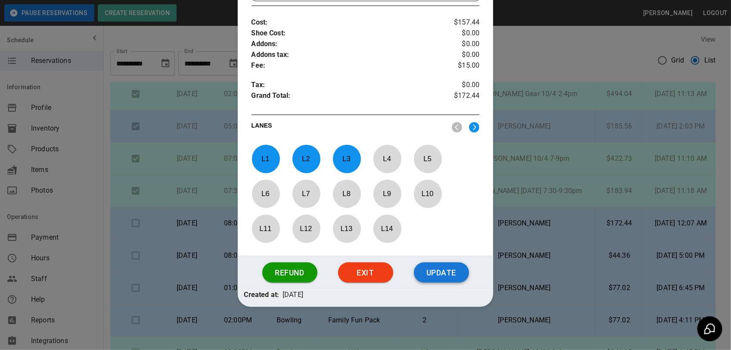
click at [439, 280] on button "Update" at bounding box center [441, 272] width 55 height 21
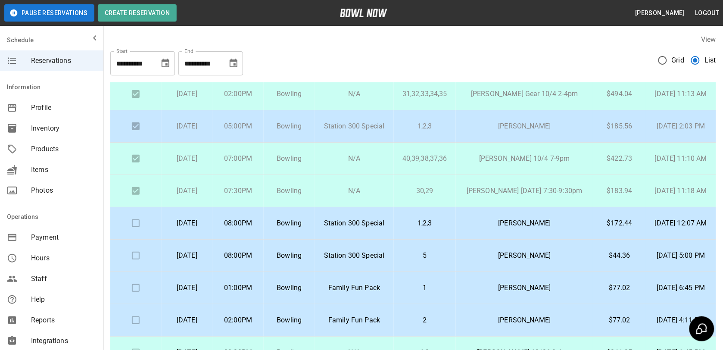
click at [250, 250] on p "08:00PM" at bounding box center [237, 255] width 37 height 10
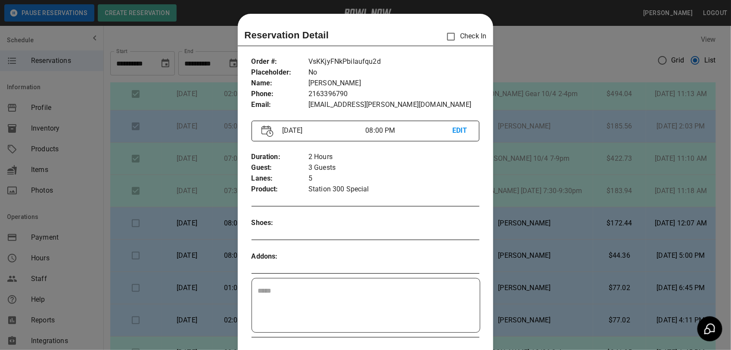
scroll to position [14, 0]
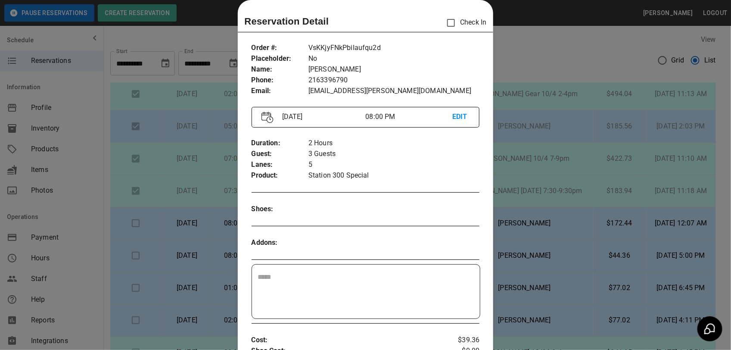
click at [541, 59] on div at bounding box center [365, 175] width 731 height 350
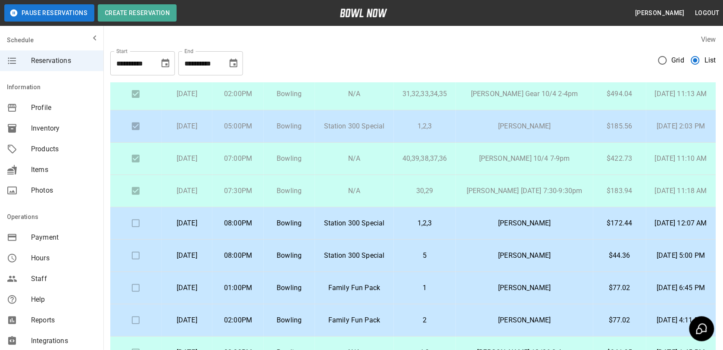
click at [513, 250] on p "[PERSON_NAME]" at bounding box center [525, 255] width 124 height 10
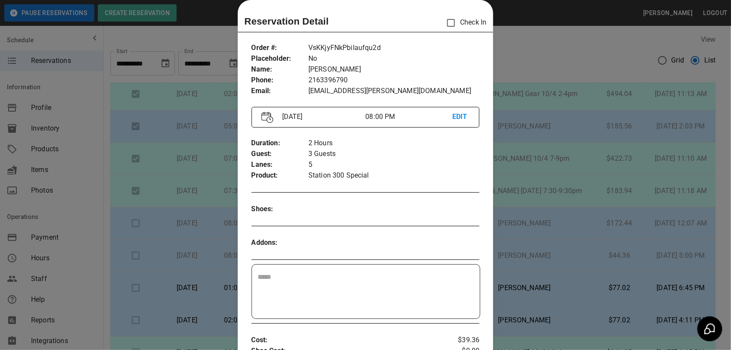
click at [557, 82] on div at bounding box center [365, 175] width 731 height 350
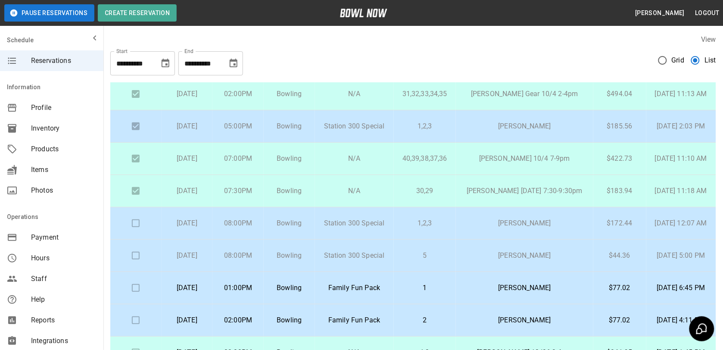
click at [135, 212] on td at bounding box center [135, 223] width 51 height 32
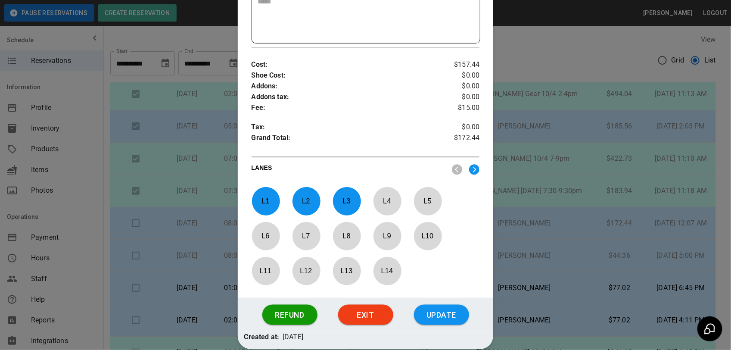
scroll to position [333, 0]
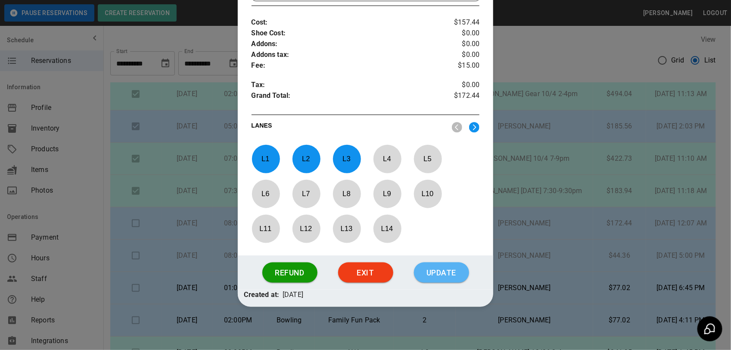
drag, startPoint x: 453, startPoint y: 267, endPoint x: 438, endPoint y: 250, distance: 22.6
click at [449, 262] on div "Refund Exit Update" at bounding box center [366, 272] width 256 height 34
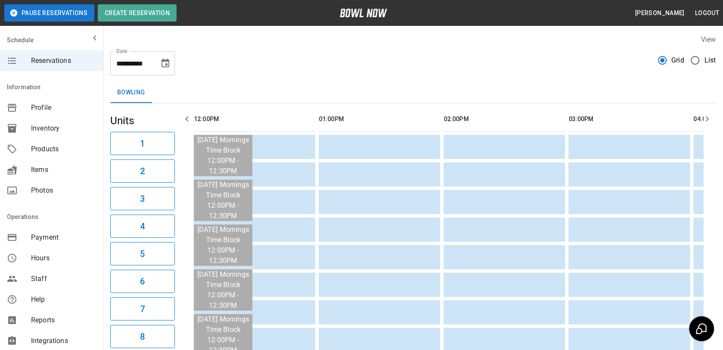
click at [707, 59] on span "List" at bounding box center [710, 60] width 12 height 10
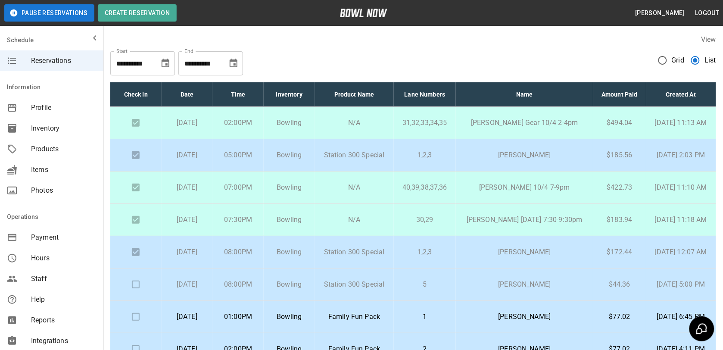
click at [544, 290] on p "[PERSON_NAME]" at bounding box center [525, 284] width 124 height 10
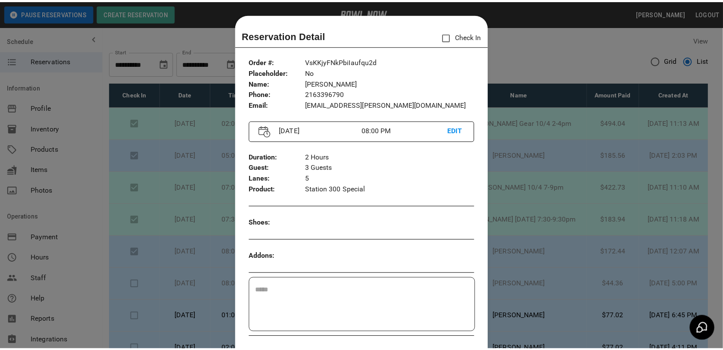
scroll to position [14, 0]
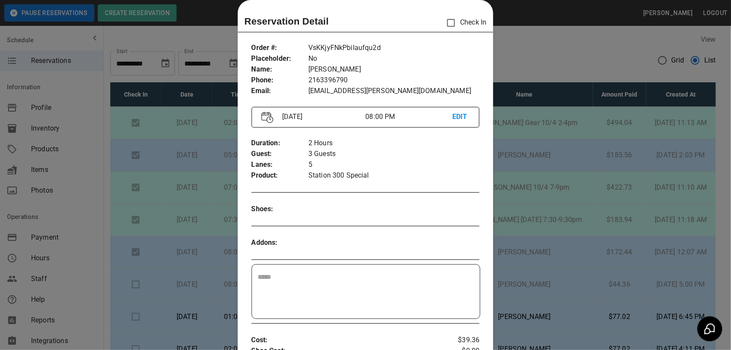
click at [551, 50] on div at bounding box center [365, 175] width 731 height 350
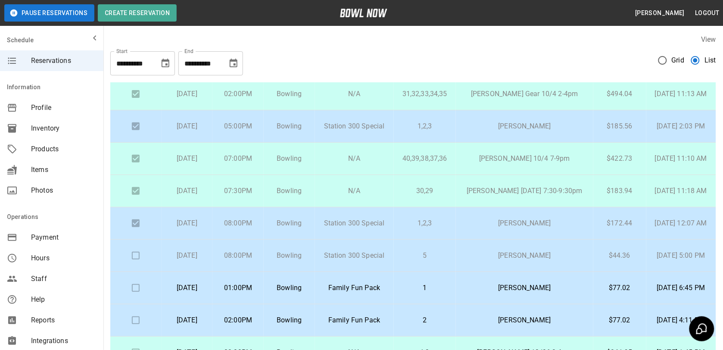
scroll to position [61, 0]
